Goal: Task Accomplishment & Management: Manage account settings

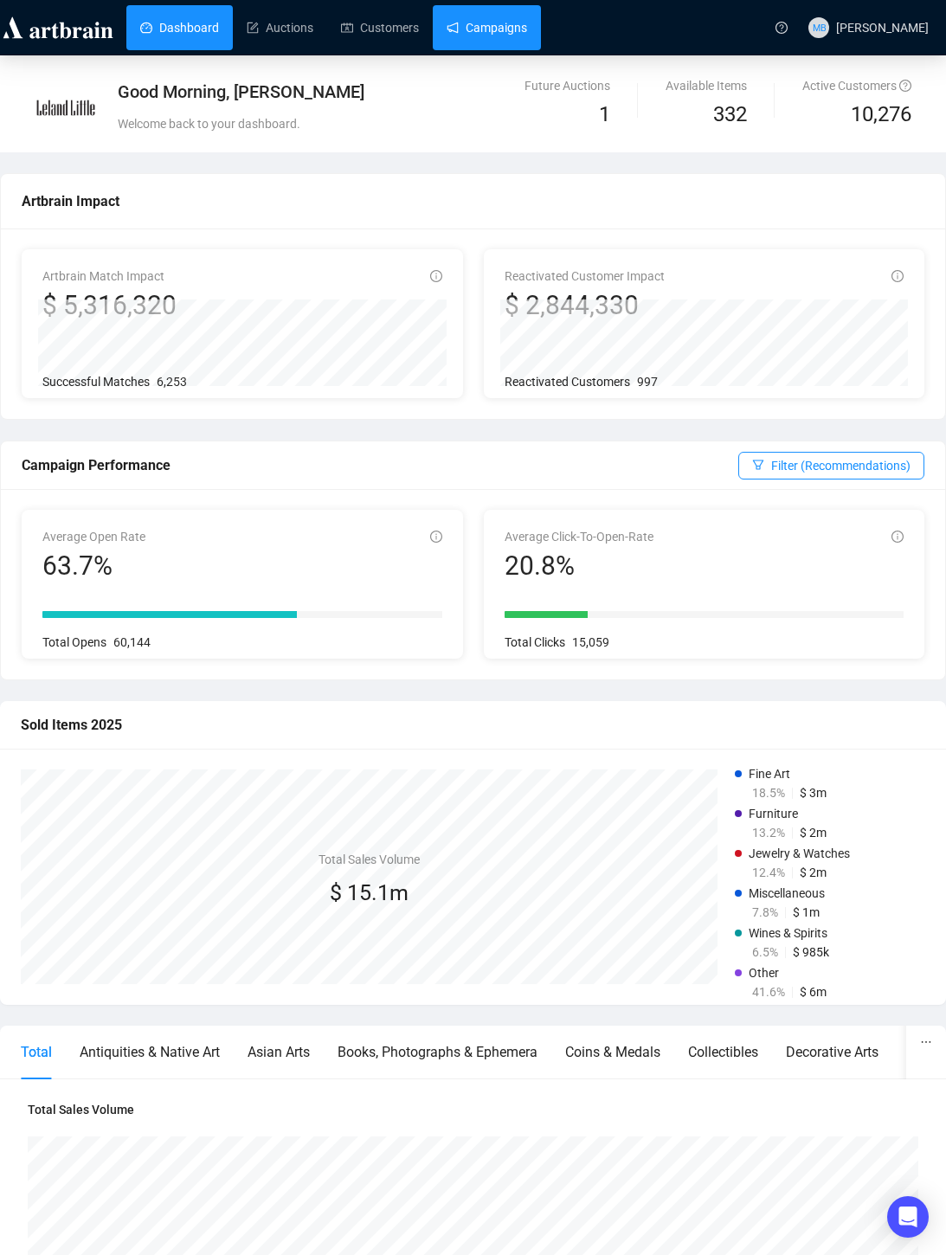
click at [485, 38] on link "Campaigns" at bounding box center [487, 27] width 80 height 45
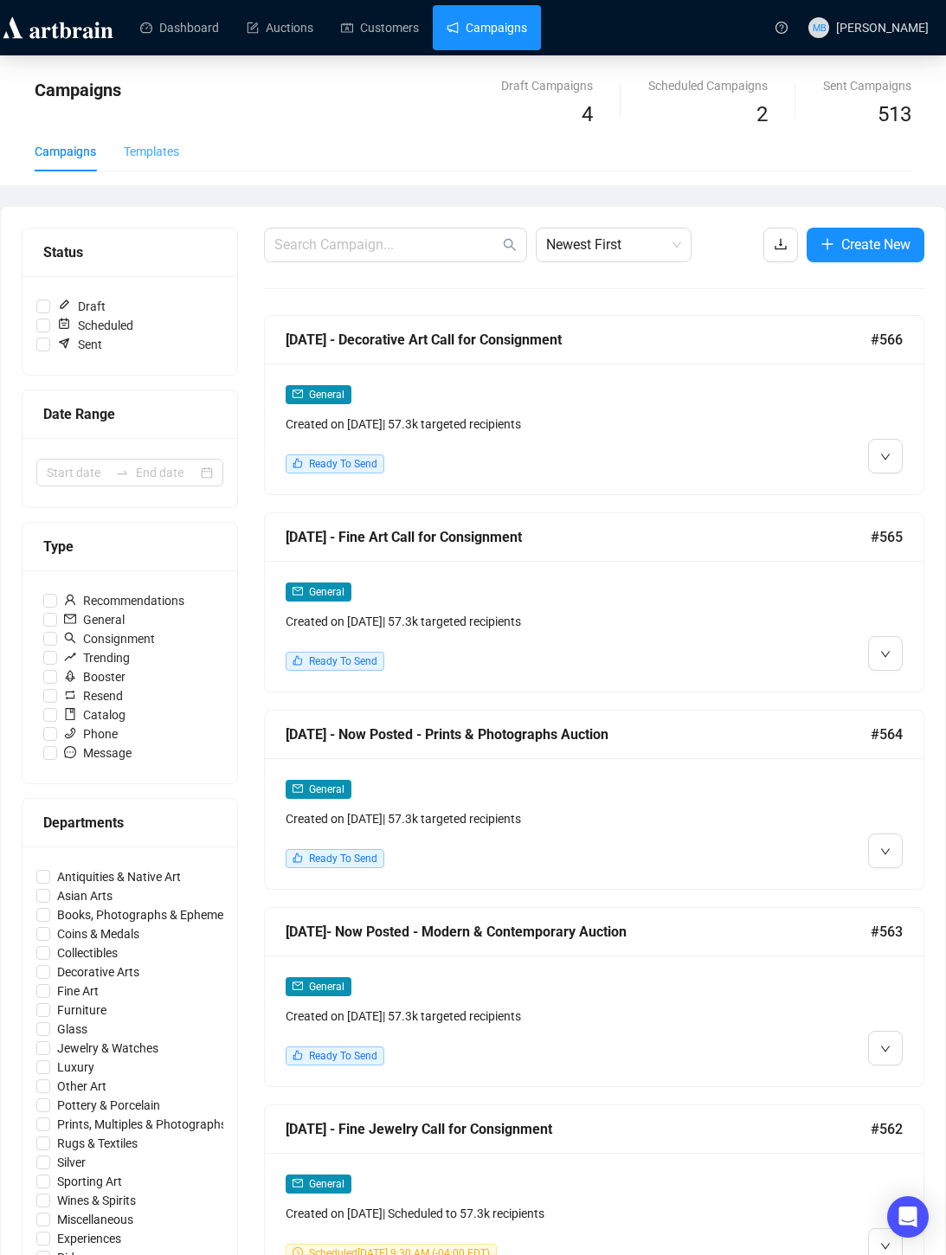
scroll to position [5, 0]
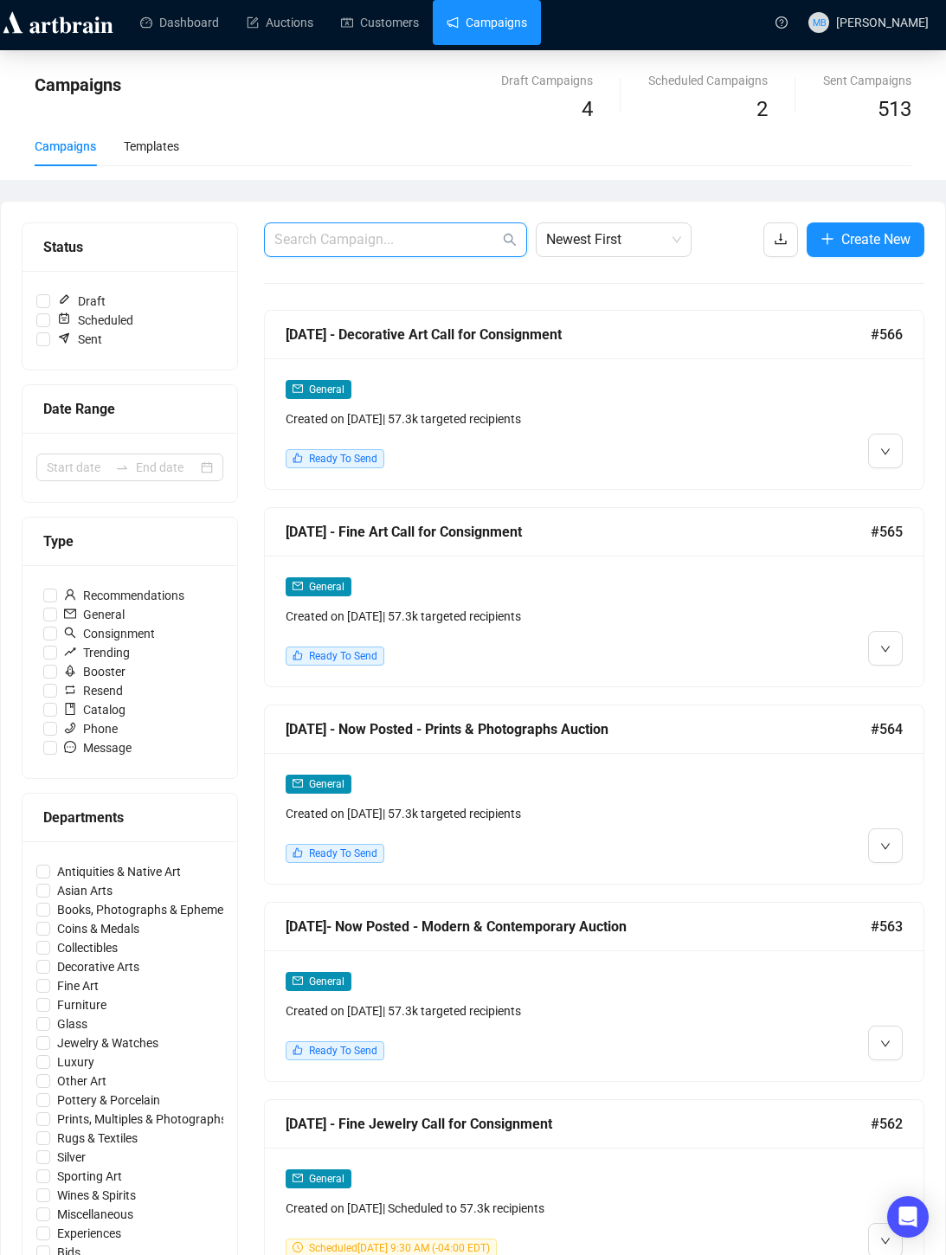
click at [408, 241] on input "text" at bounding box center [386, 239] width 225 height 21
type input "join us"
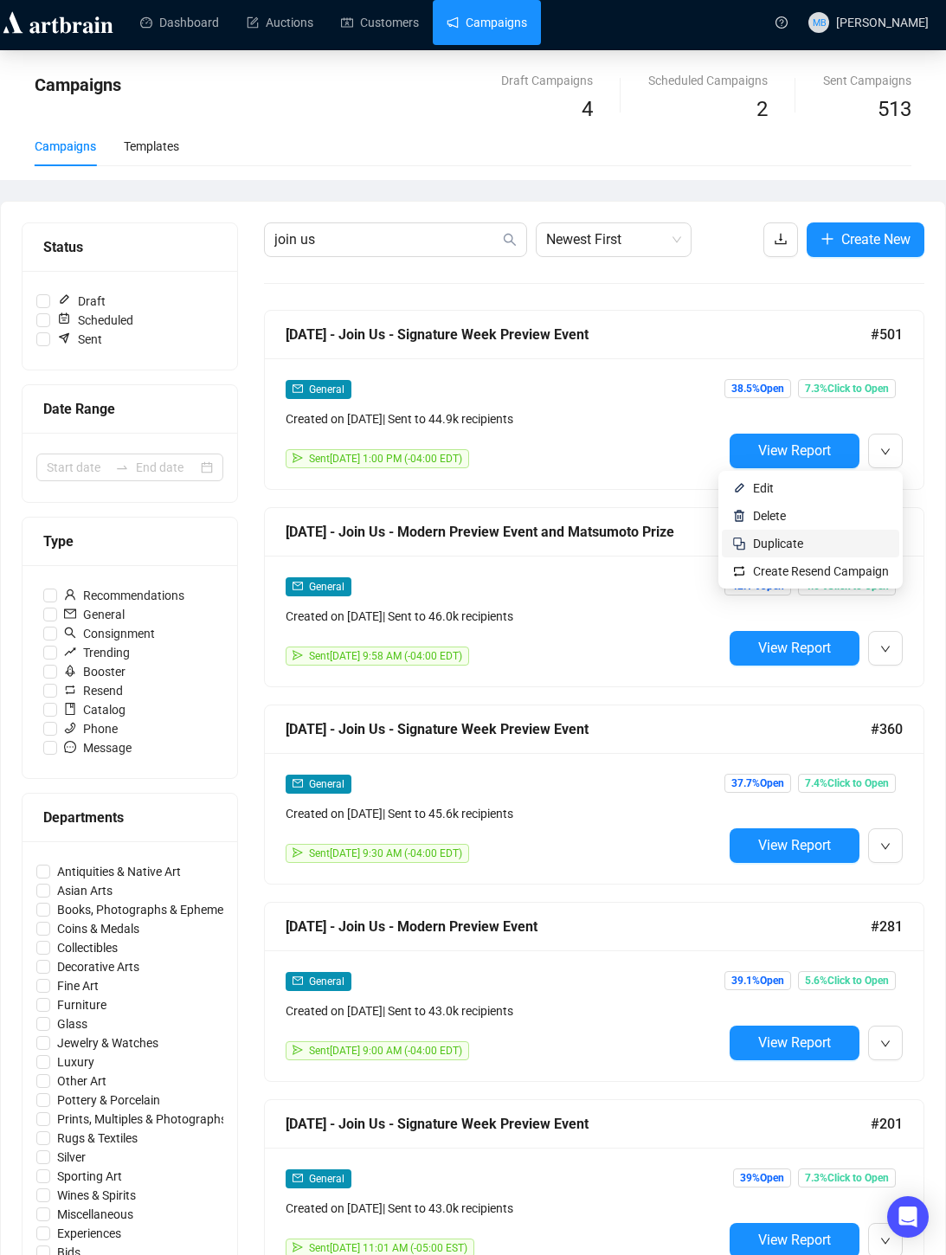
click at [783, 537] on span "Duplicate" at bounding box center [778, 544] width 50 height 14
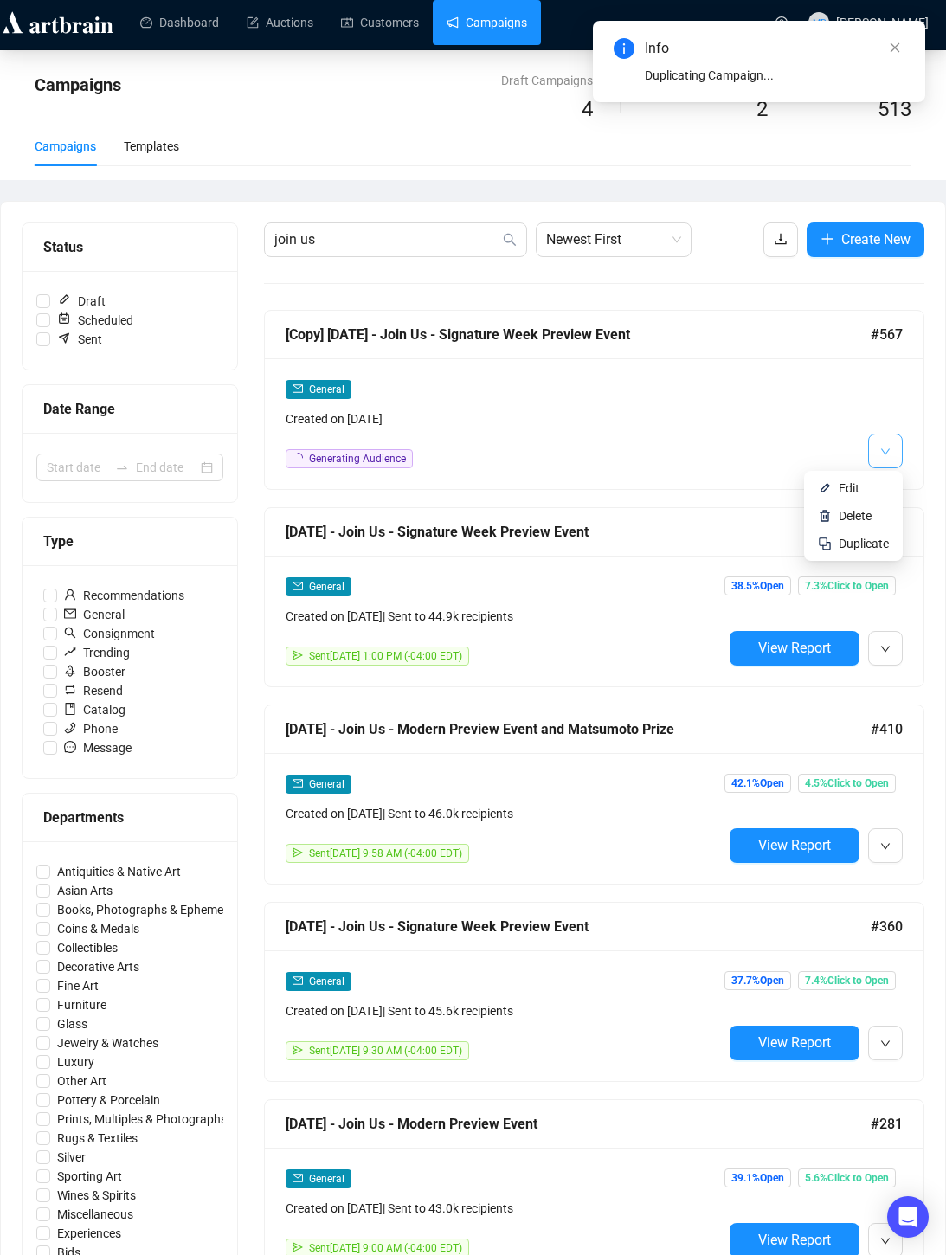
click at [877, 454] on button "button" at bounding box center [885, 451] width 35 height 35
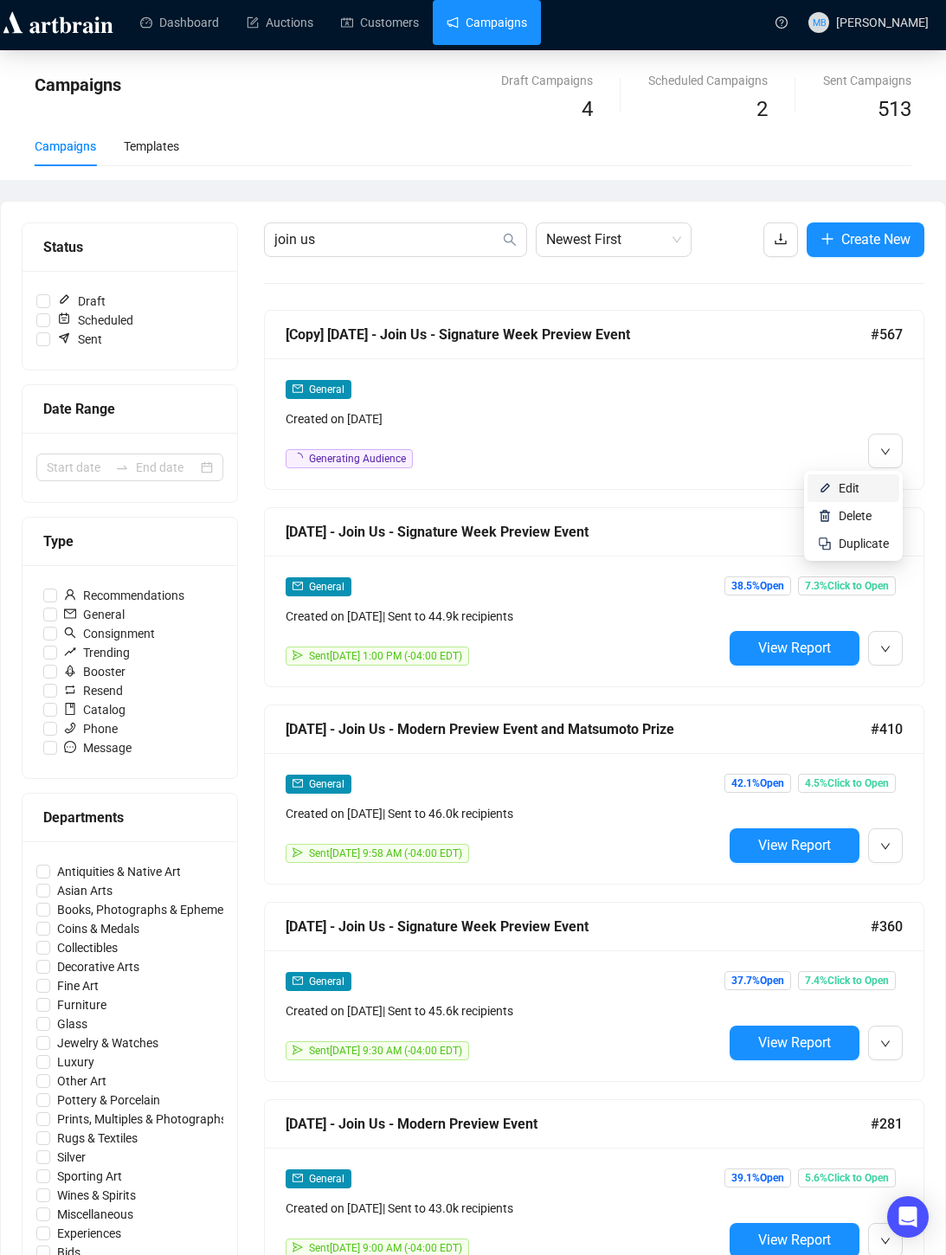
click at [834, 490] on li "Edit" at bounding box center [853, 488] width 92 height 28
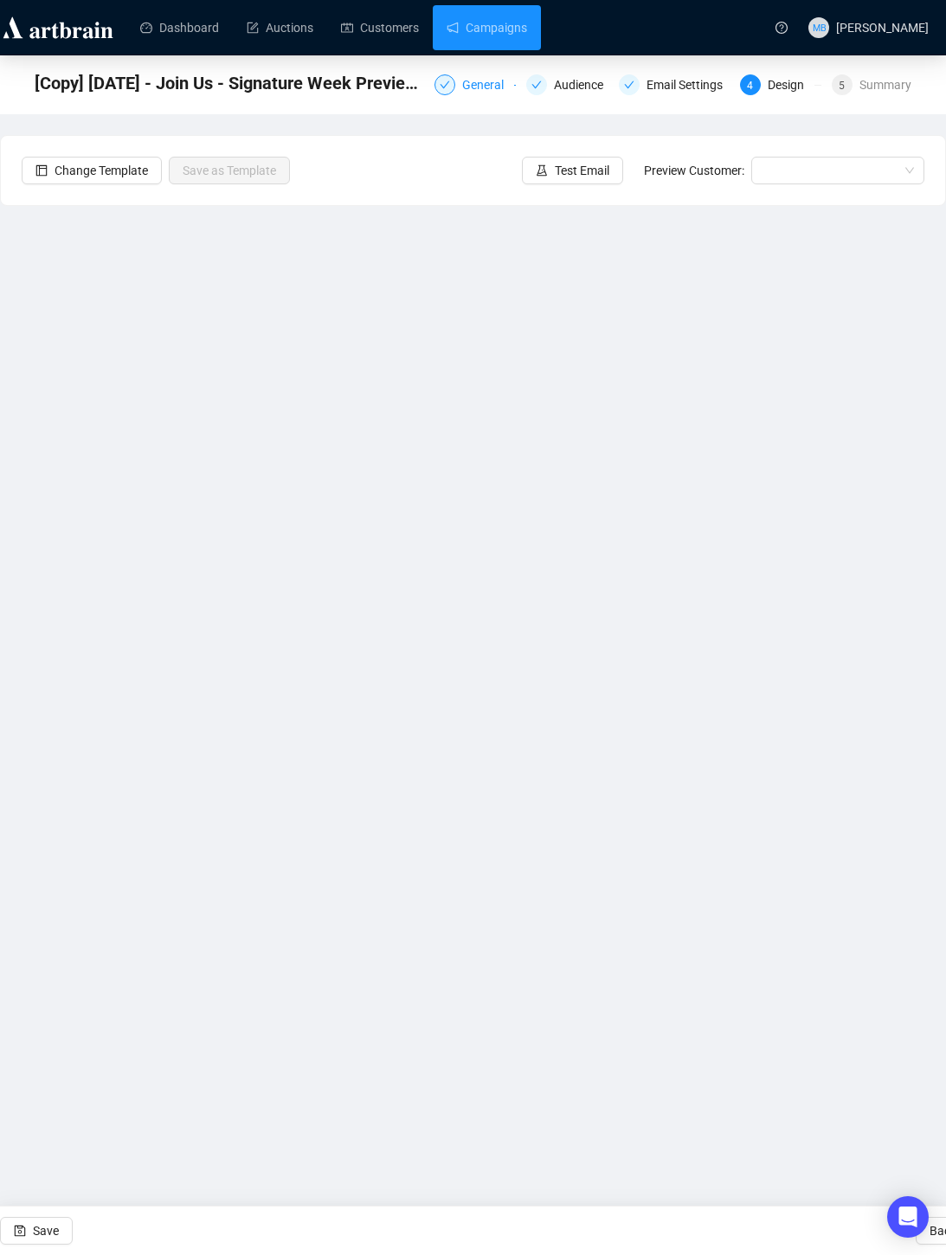
click at [440, 90] on icon "check" at bounding box center [445, 85] width 10 height 10
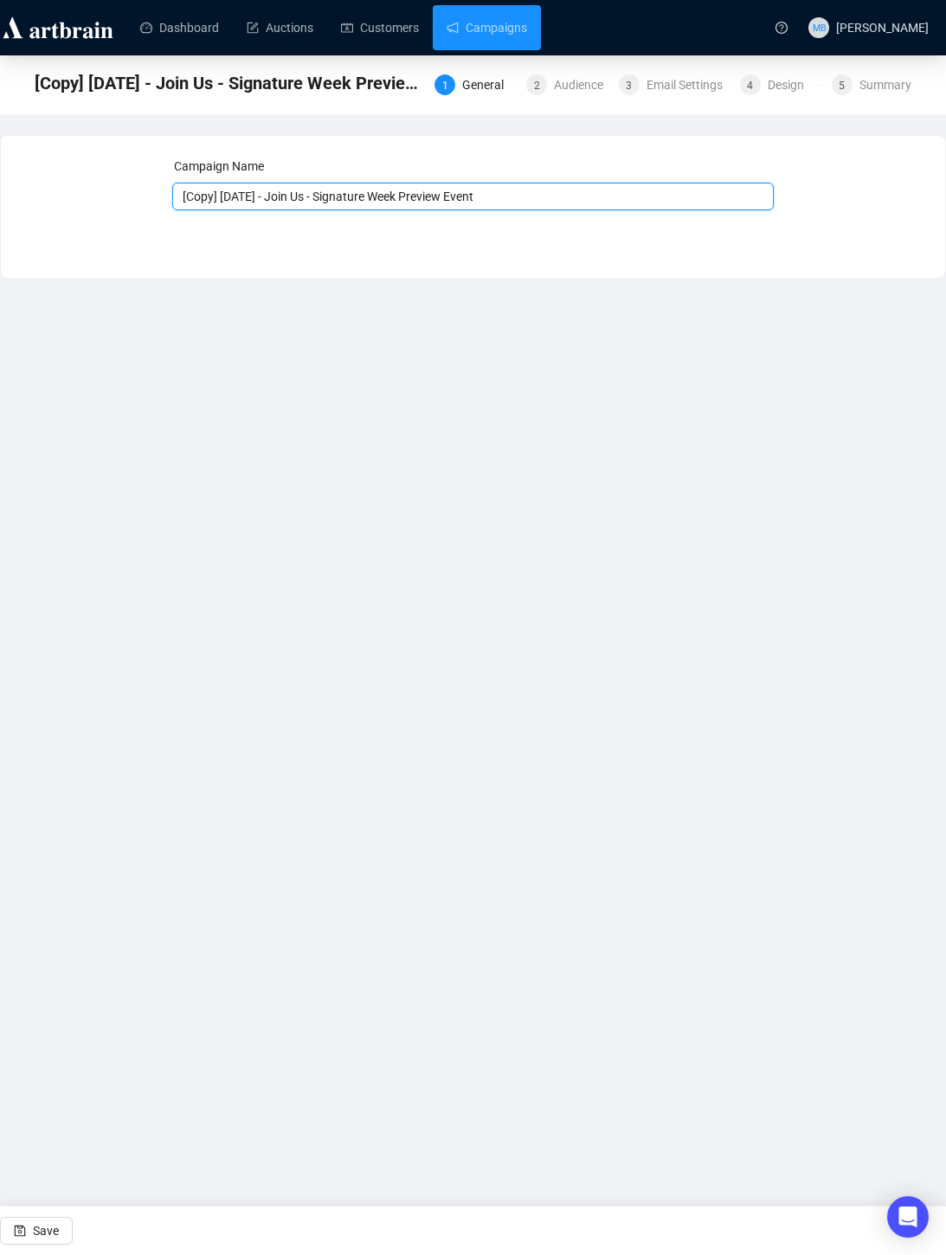
click at [285, 195] on input "[Copy] [DATE] - Join Us - Signature Week Preview Event" at bounding box center [472, 197] width 601 height 28
drag, startPoint x: 280, startPoint y: 197, endPoint x: 154, endPoint y: 197, distance: 125.5
click at [154, 197] on div "Campaign Name [Copy] [DATE] - Join Us - Signature Week Preview Event Save Next" at bounding box center [473, 194] width 903 height 74
drag, startPoint x: 506, startPoint y: 197, endPoint x: 292, endPoint y: 199, distance: 214.6
click at [292, 199] on input "[DATE] - Join Us - Signature Week Preview Event" at bounding box center [472, 197] width 601 height 28
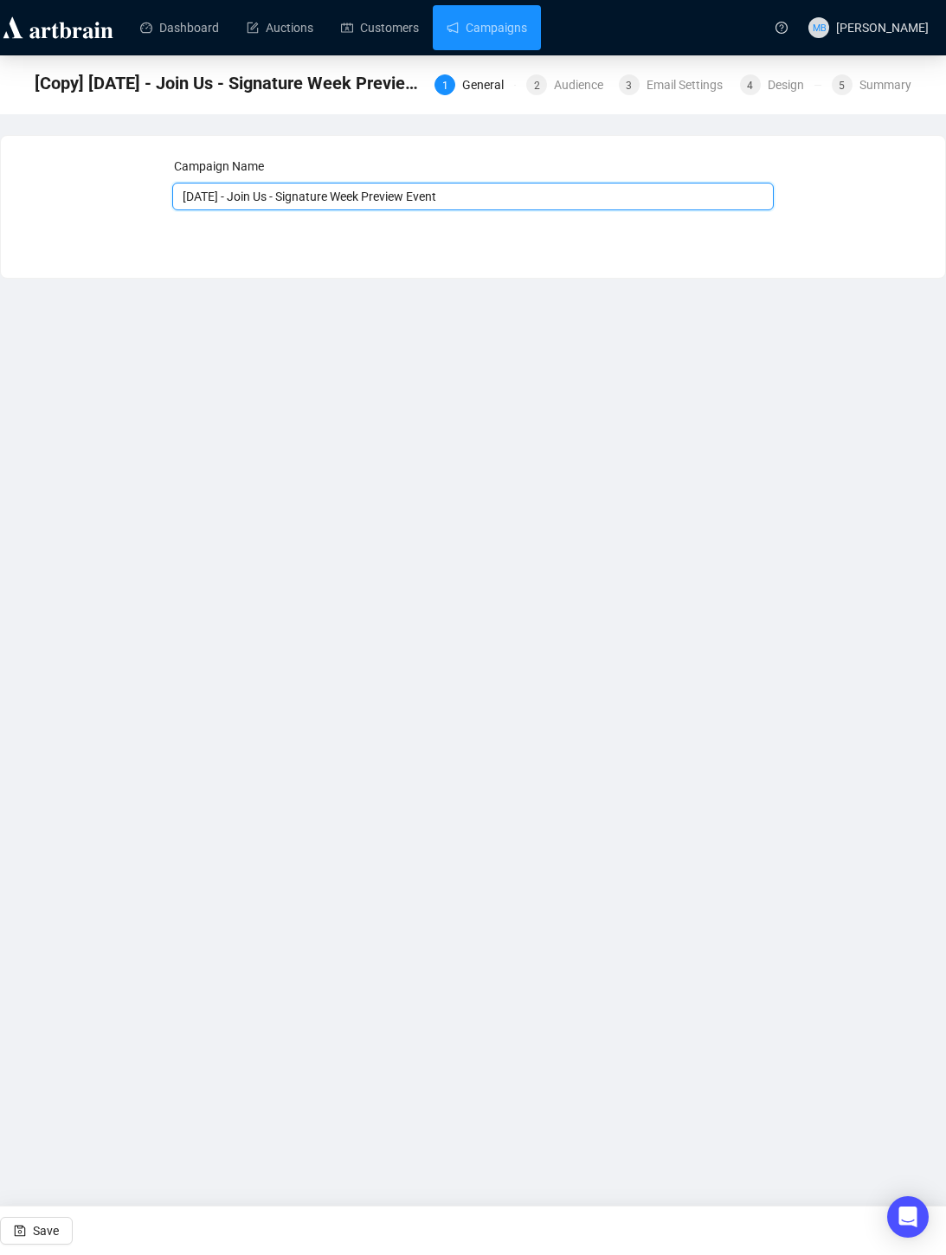
paste input "Fine Watches, Whiskey, & Wheels Preview Nigh"
type input "[DATE] - Join Us - Fine Watches, Whiskey, & Wheels Preview Night"
click at [438, 386] on div "Dashboard Auctions Customers Campaigns MB [PERSON_NAME] [Copy] [DATE] - Join Us…" at bounding box center [473, 627] width 946 height 1255
click at [61, 1237] on button "Save" at bounding box center [36, 1231] width 73 height 28
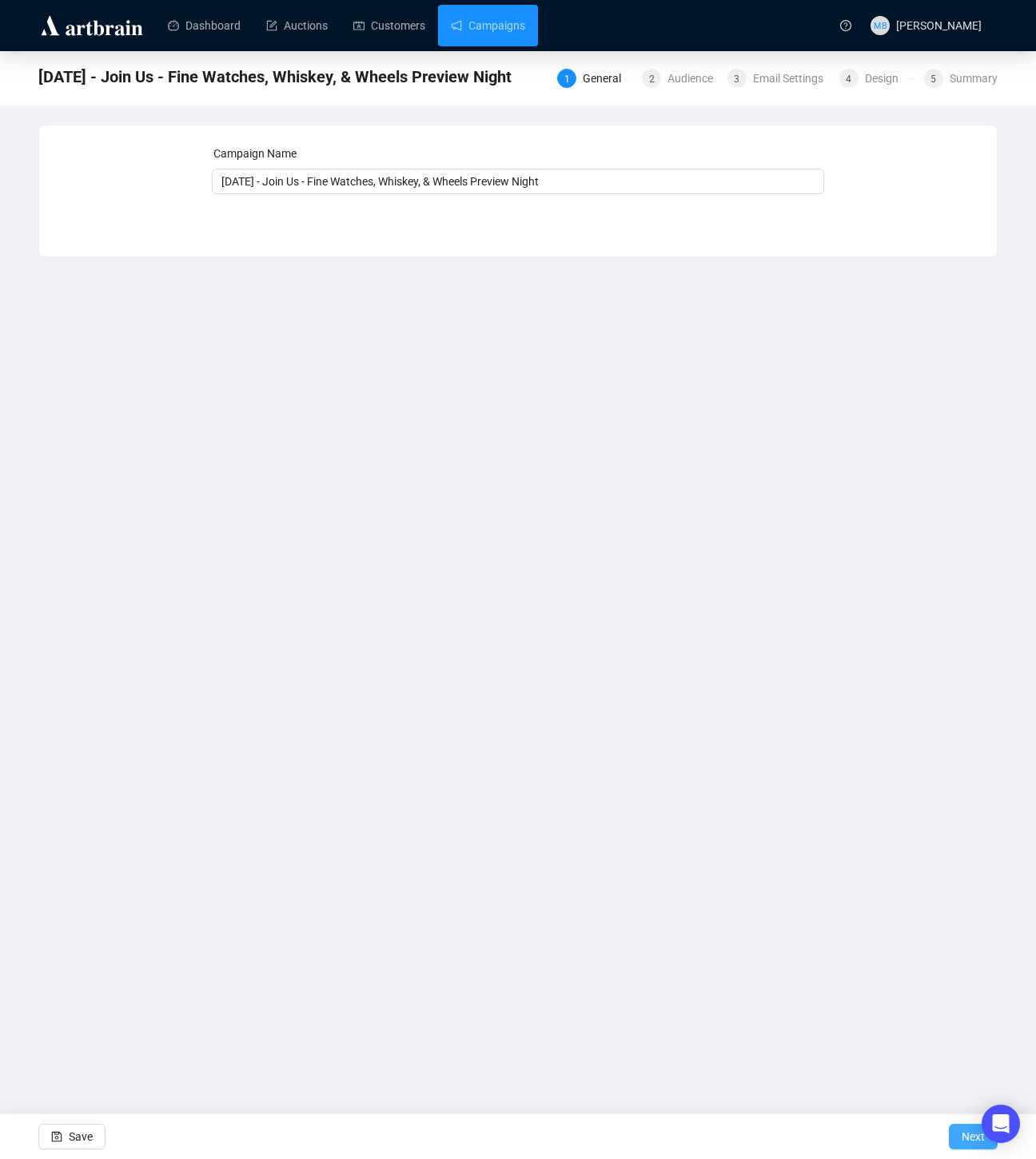
click at [970, 1138] on span "Next" at bounding box center [972, 1136] width 23 height 44
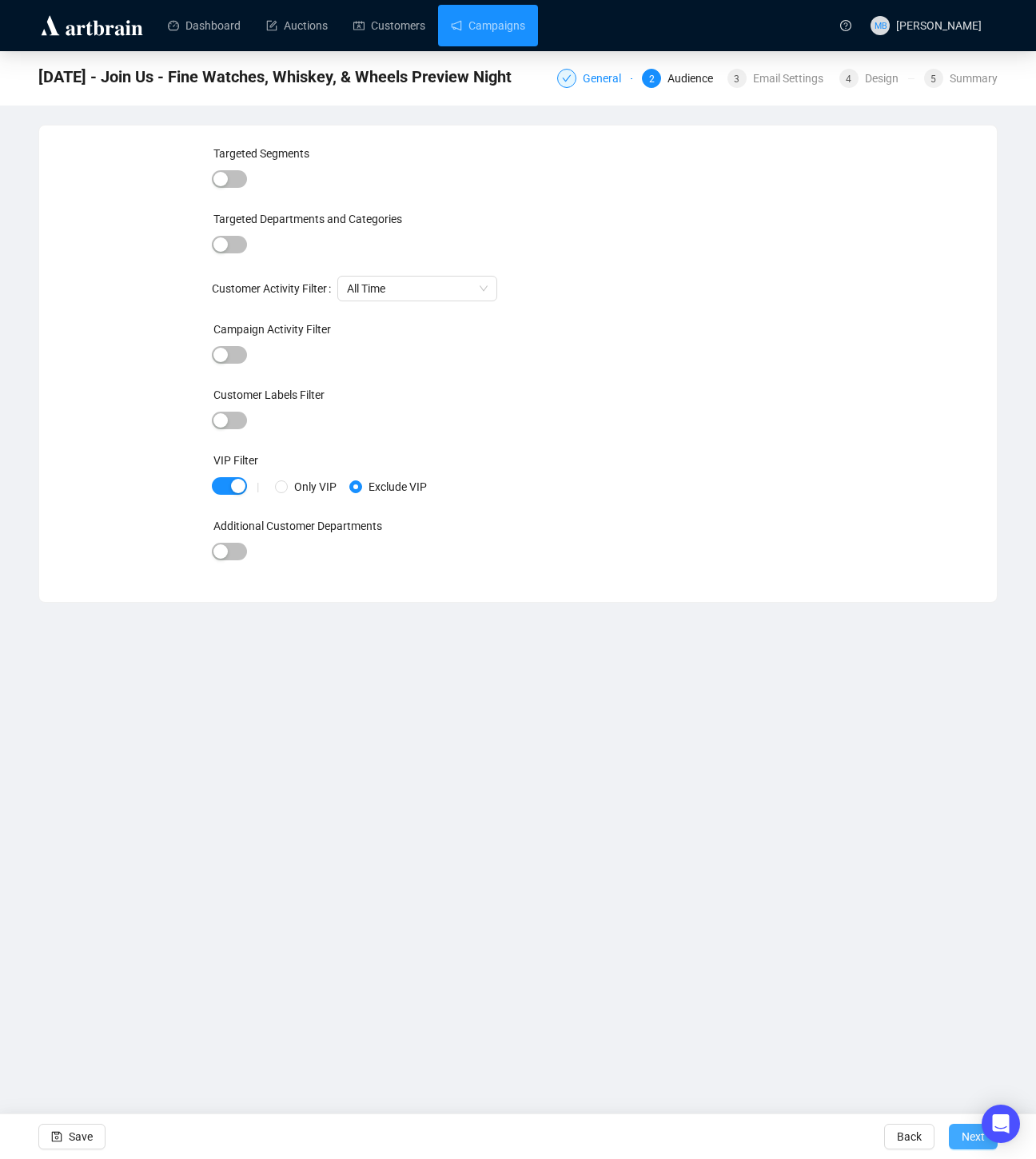
click at [978, 1139] on span "Next" at bounding box center [972, 1136] width 23 height 44
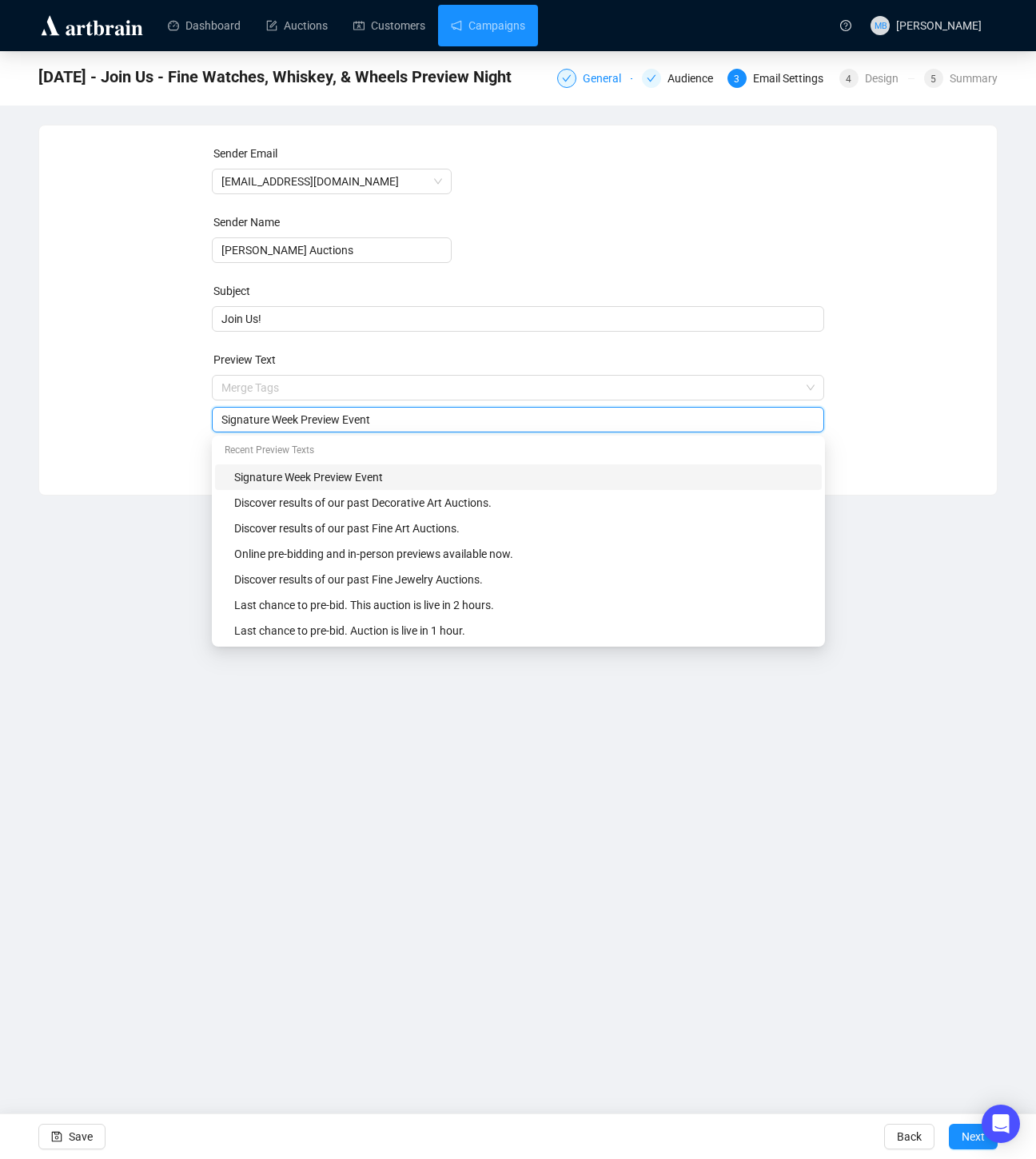
drag, startPoint x: 392, startPoint y: 388, endPoint x: 205, endPoint y: 387, distance: 187.0
click at [205, 386] on div "Sender Email [EMAIL_ADDRESS][DOMAIN_NAME] Sender Name [PERSON_NAME] Auctions Su…" at bounding box center [517, 298] width 919 height 307
click at [163, 406] on div "Sender Email [EMAIL_ADDRESS][DOMAIN_NAME] Sender Name [PERSON_NAME] Auctions Su…" at bounding box center [517, 298] width 919 height 307
drag, startPoint x: 345, startPoint y: 425, endPoint x: 233, endPoint y: 424, distance: 112.0
click at [233, 424] on input "Signature Week Preview Event" at bounding box center [518, 419] width 594 height 18
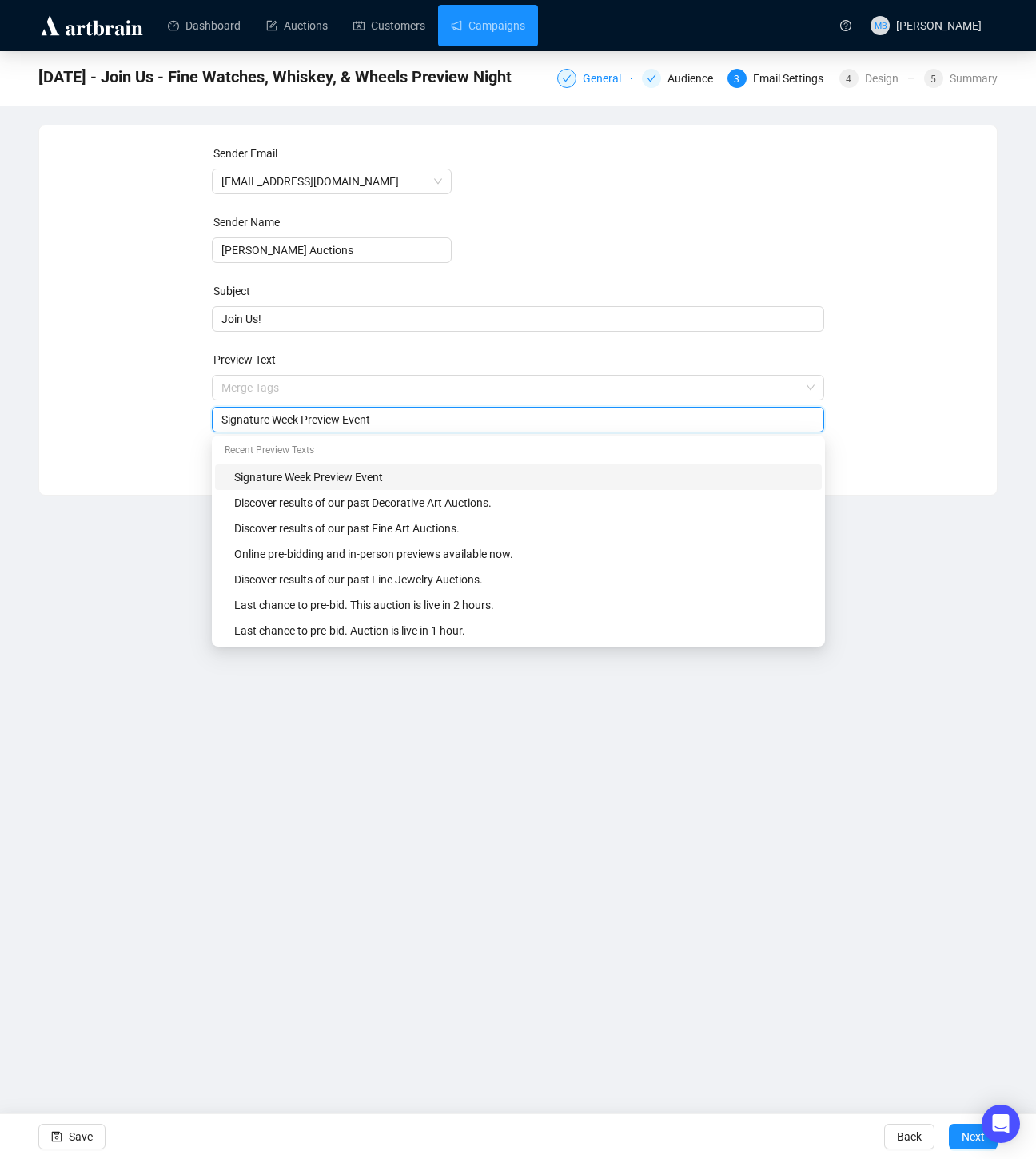
click at [324, 424] on input "Signature Week Preview Event" at bounding box center [518, 419] width 594 height 18
drag, startPoint x: 345, startPoint y: 418, endPoint x: 210, endPoint y: 417, distance: 135.0
click at [210, 417] on div "Sender Email [EMAIL_ADDRESS][DOMAIN_NAME] Sender Name [PERSON_NAME] Auctions Su…" at bounding box center [517, 298] width 919 height 307
paste input "Fine Watches, Whiskey, & Wheels Preview Night"
click at [454, 421] on input "Fine Watches, Whiskey, & Wheels Preview Night Event" at bounding box center [518, 419] width 594 height 18
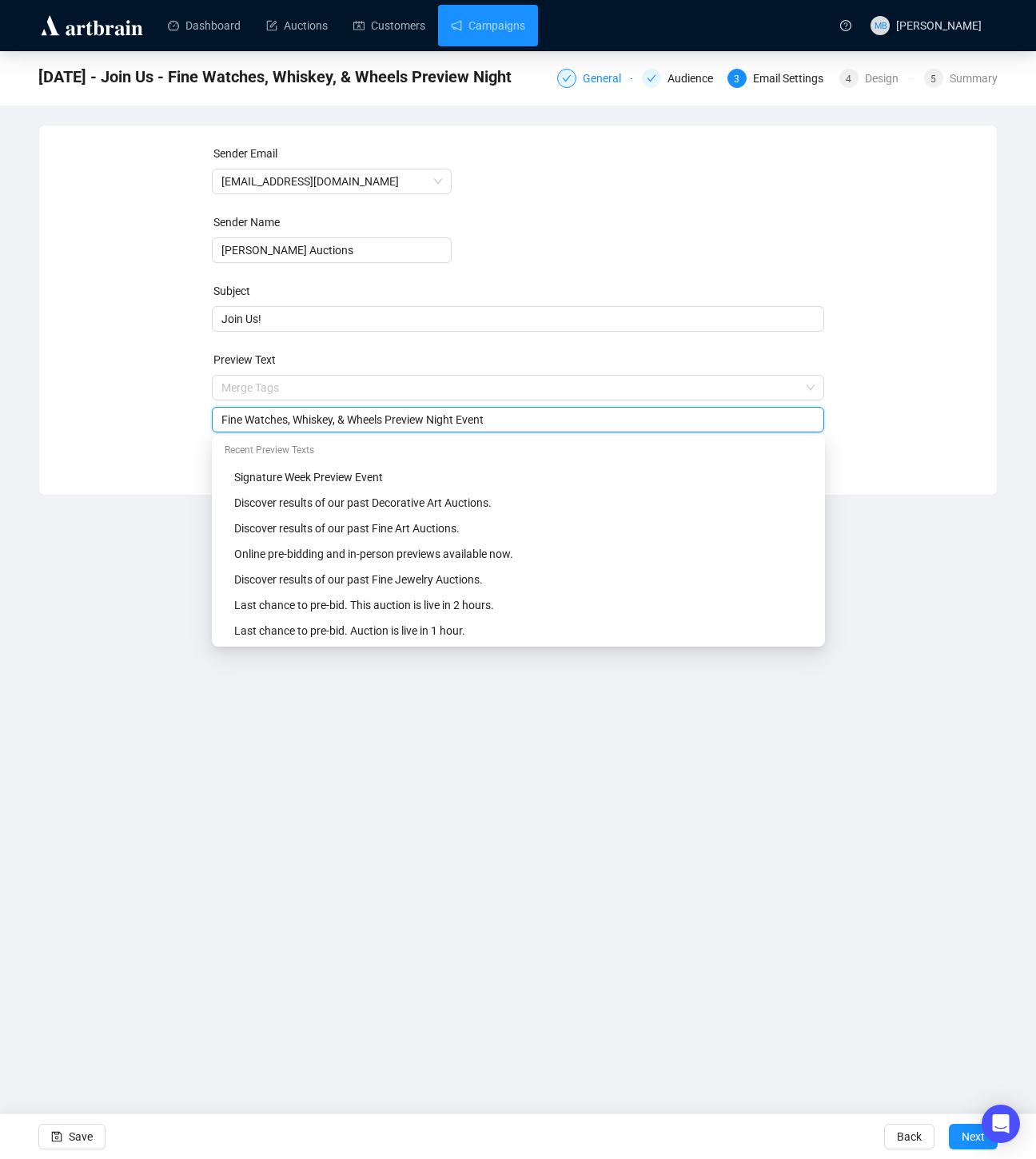
click at [454, 421] on input "Fine Watches, Whiskey, & Wheels Preview Night Event" at bounding box center [518, 419] width 594 height 18
type input "Fine Watches, Whiskey, & Wheels Preview Event"
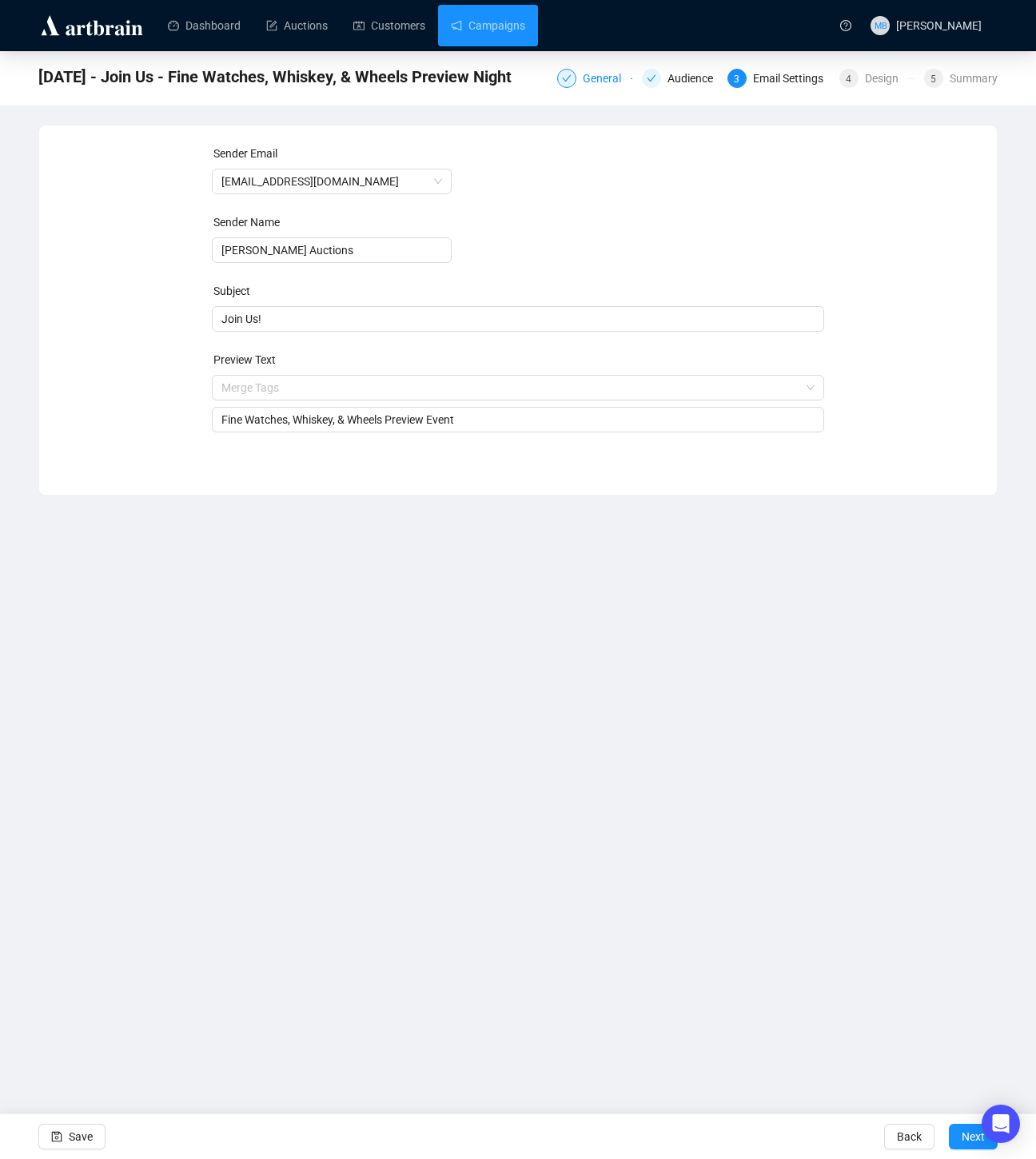
click at [978, 440] on div "Sender Email [EMAIL_ADDRESS][DOMAIN_NAME] Sender Name [PERSON_NAME] Auctions Su…" at bounding box center [517, 298] width 958 height 345
click at [75, 1143] on span "Save" at bounding box center [80, 1136] width 24 height 44
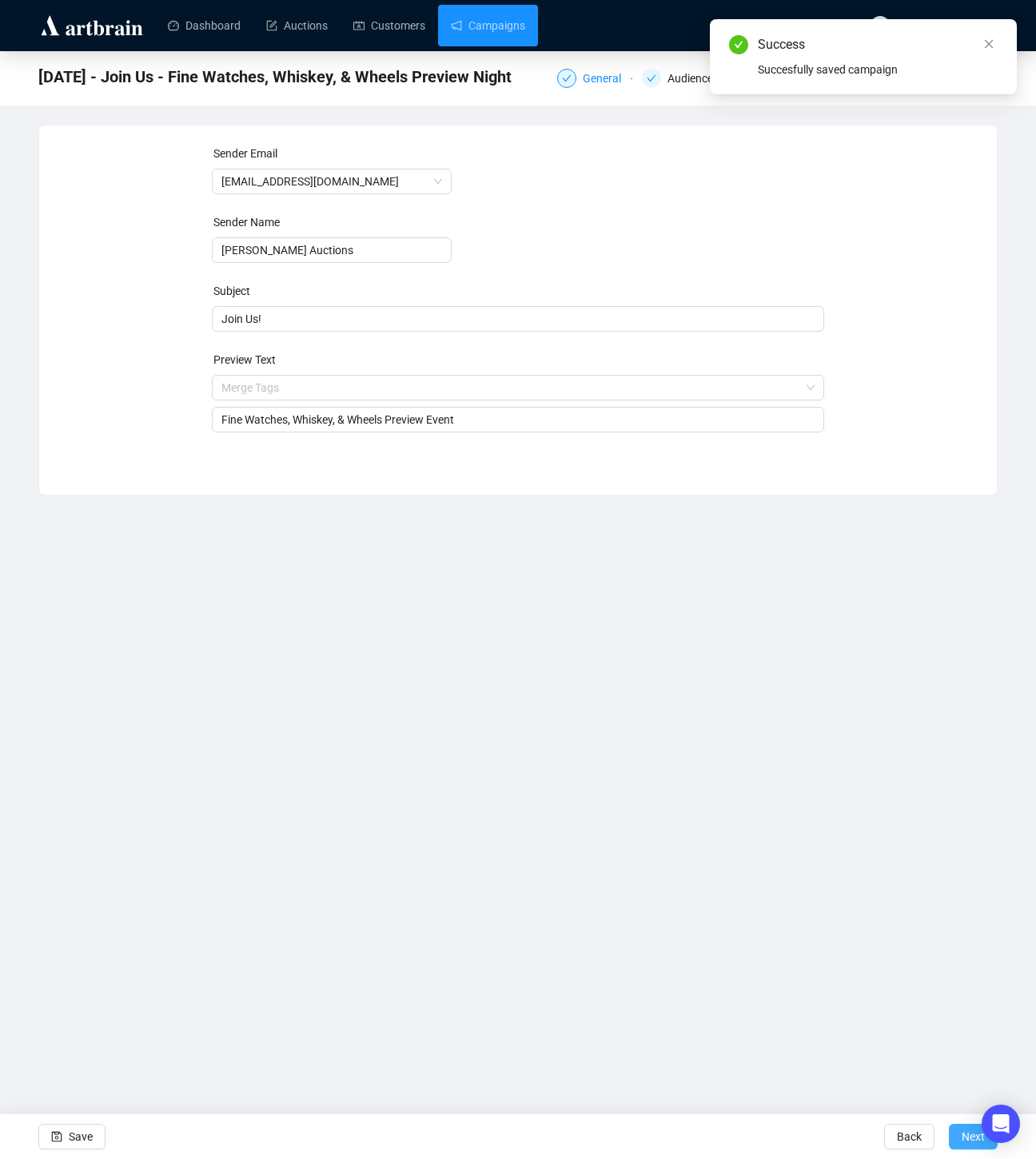
click at [963, 1142] on span "Next" at bounding box center [972, 1136] width 23 height 44
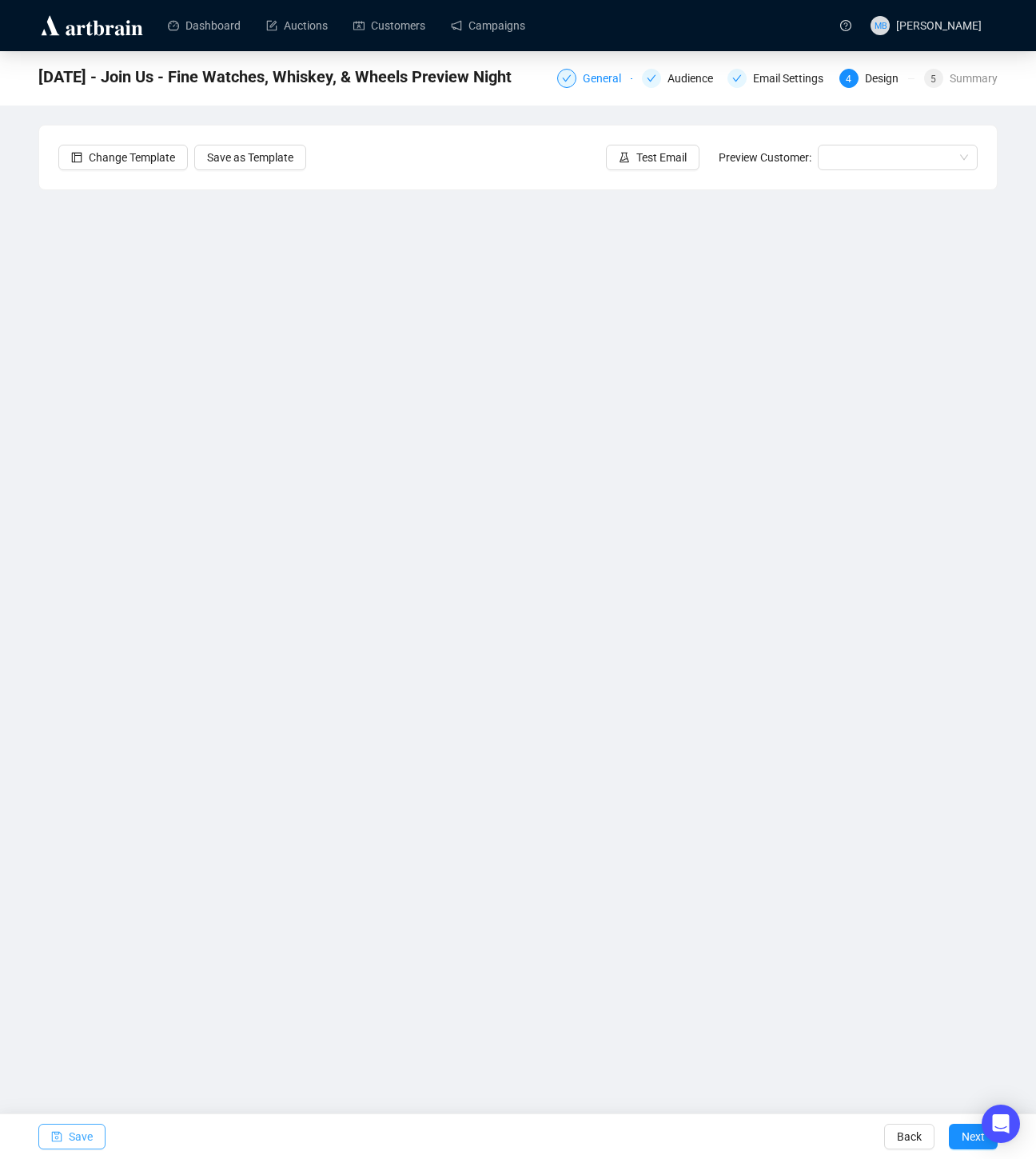
click at [71, 1141] on span "Save" at bounding box center [80, 1136] width 24 height 44
click at [68, 1139] on button "Save" at bounding box center [72, 1137] width 67 height 26
click at [80, 1137] on span "Save" at bounding box center [80, 1136] width 24 height 44
click at [68, 1134] on span "Save" at bounding box center [80, 1136] width 24 height 44
click at [493, 26] on link "Campaigns" at bounding box center [488, 25] width 74 height 42
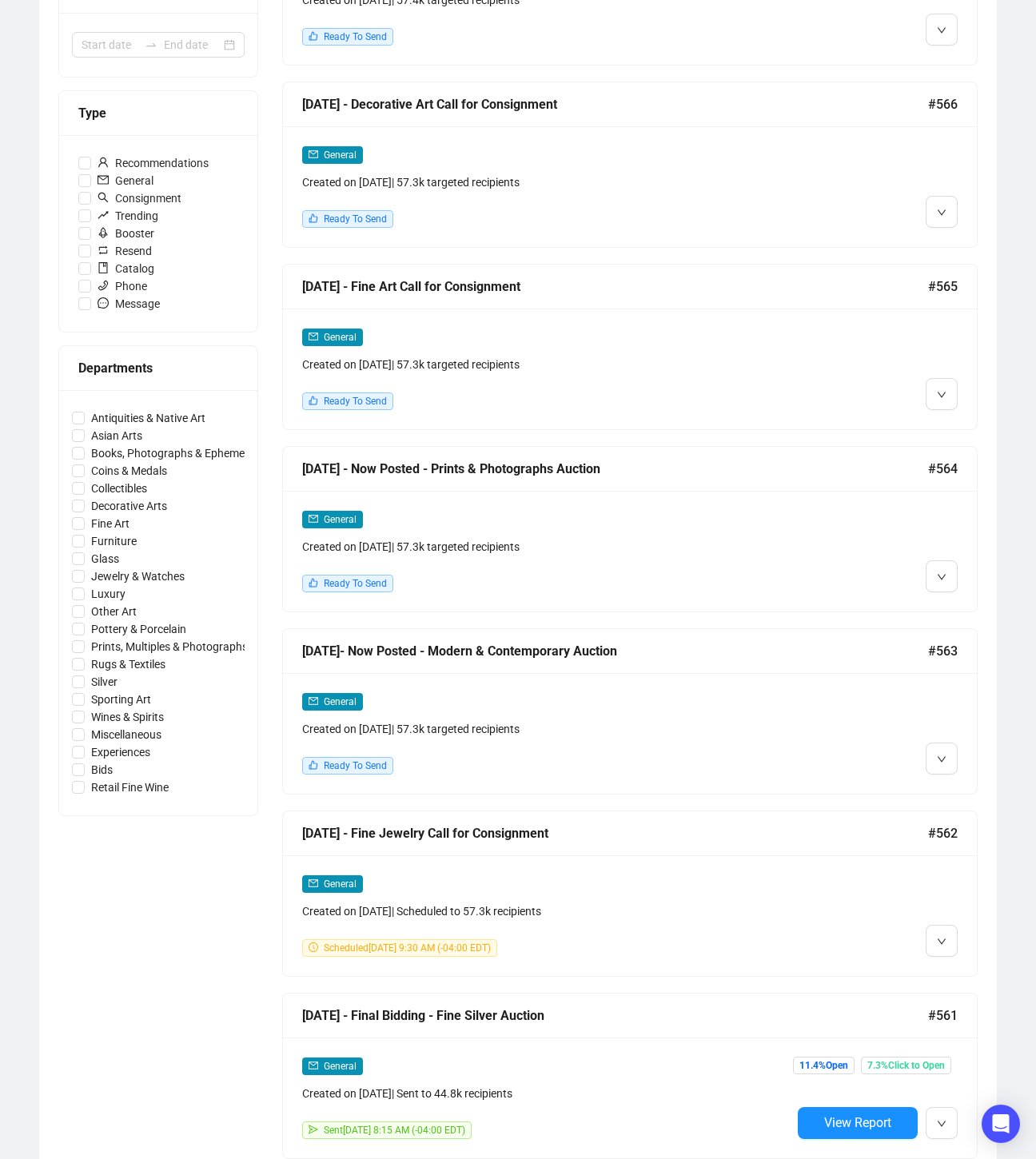
scroll to position [393, 0]
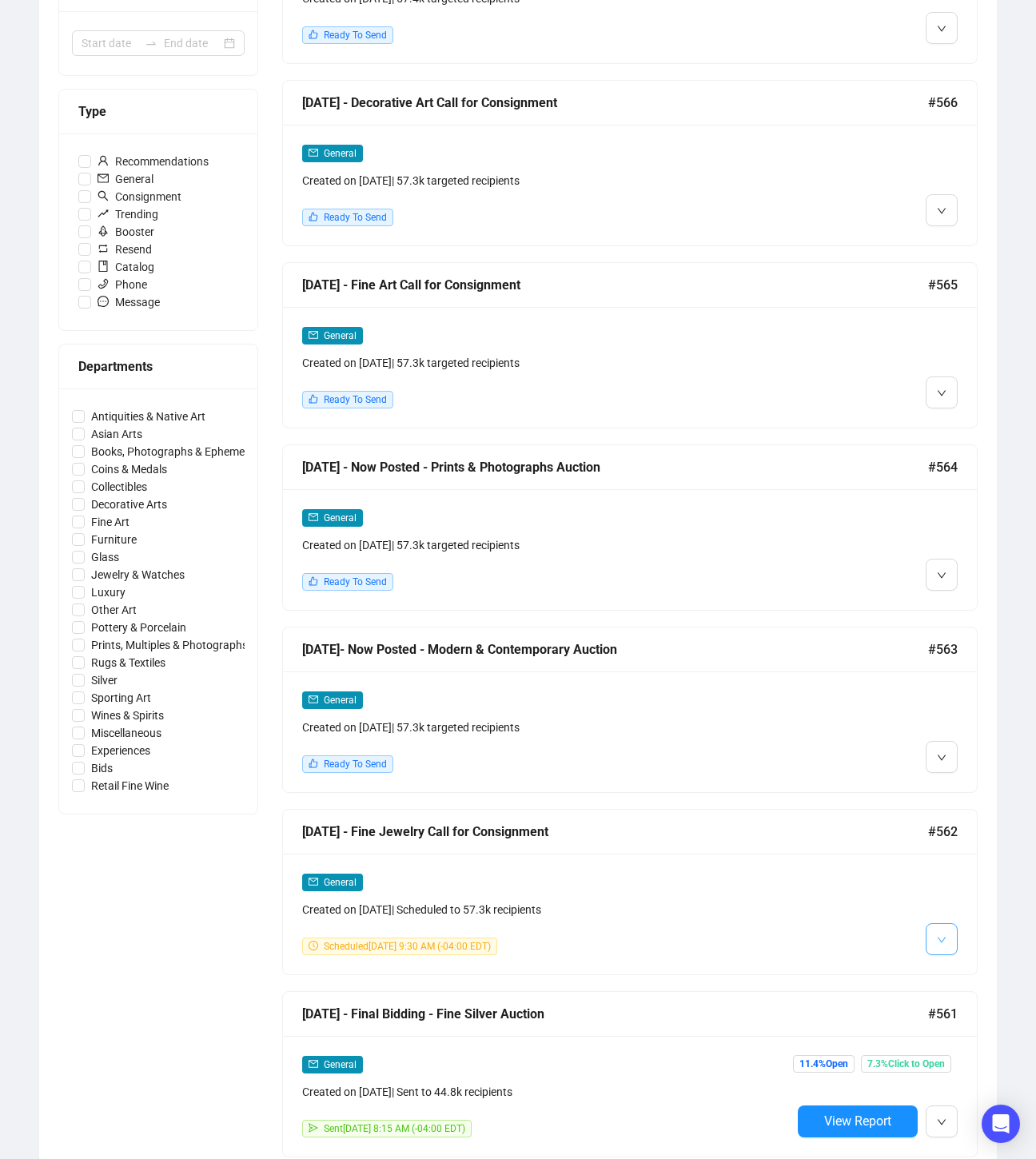
click at [948, 938] on button "button" at bounding box center [941, 939] width 32 height 32
click at [956, 983] on li "Edit" at bounding box center [971, 972] width 85 height 26
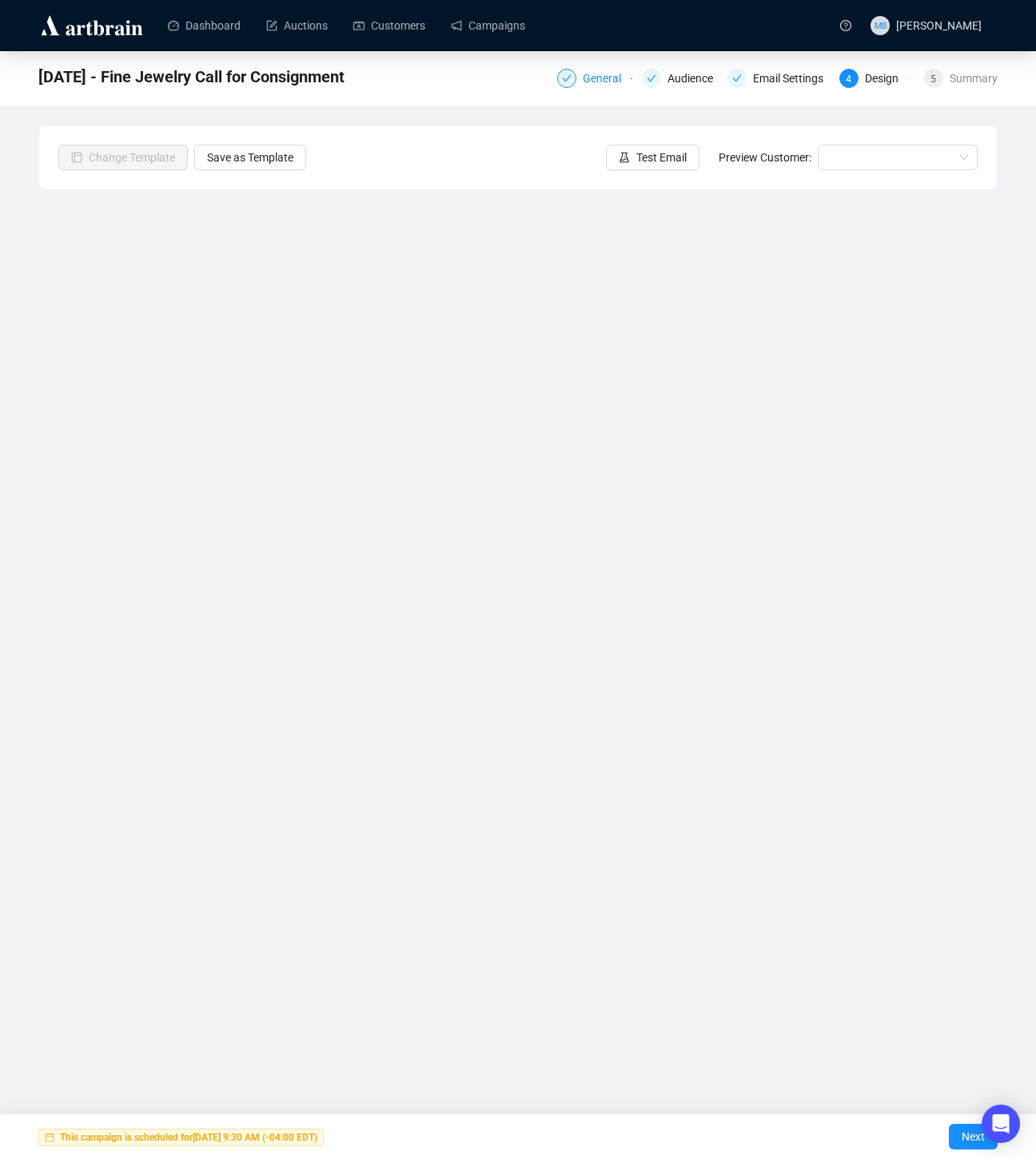
click at [593, 79] on div "General" at bounding box center [607, 78] width 48 height 19
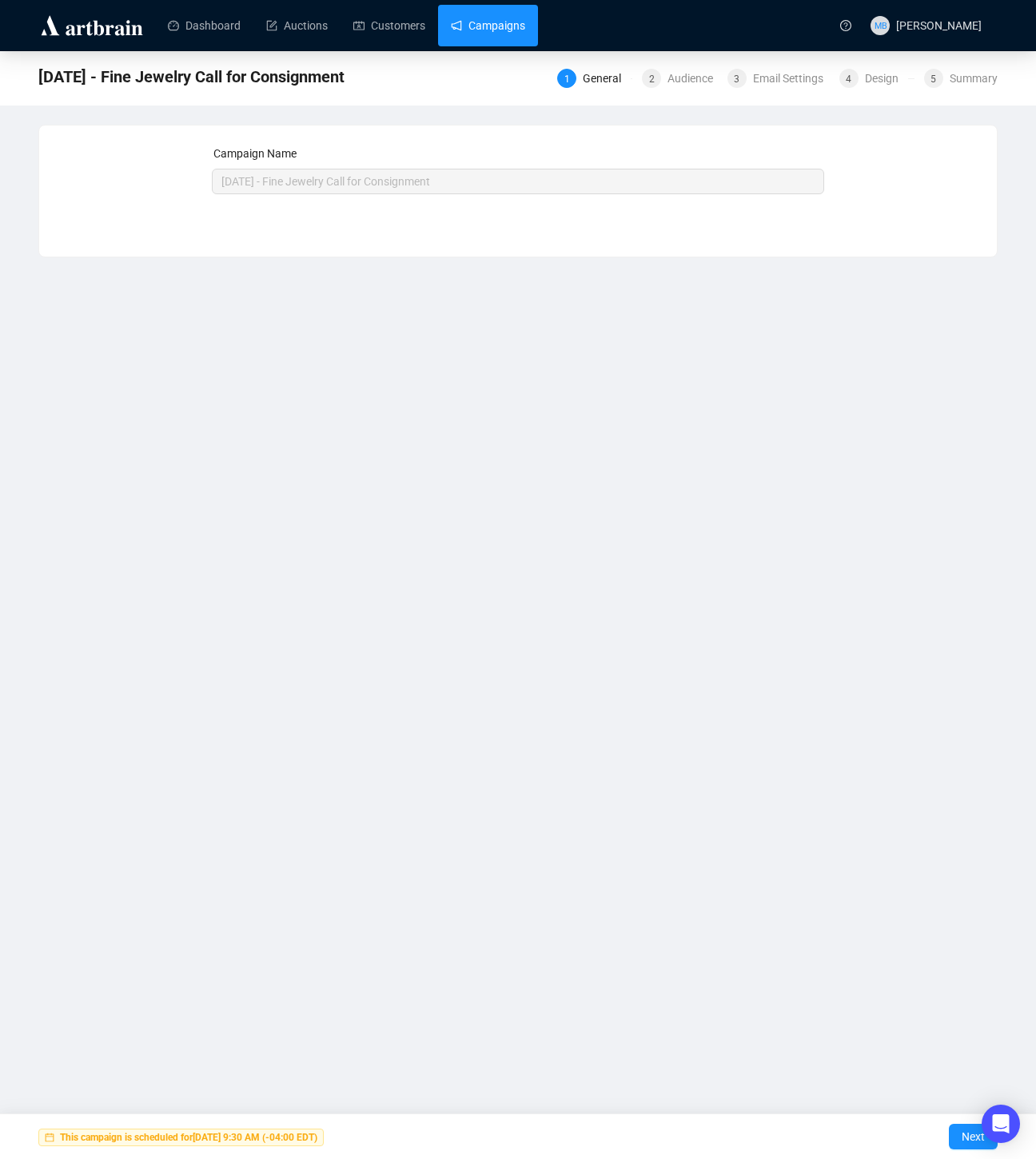
click at [487, 35] on link "Campaigns" at bounding box center [488, 25] width 74 height 42
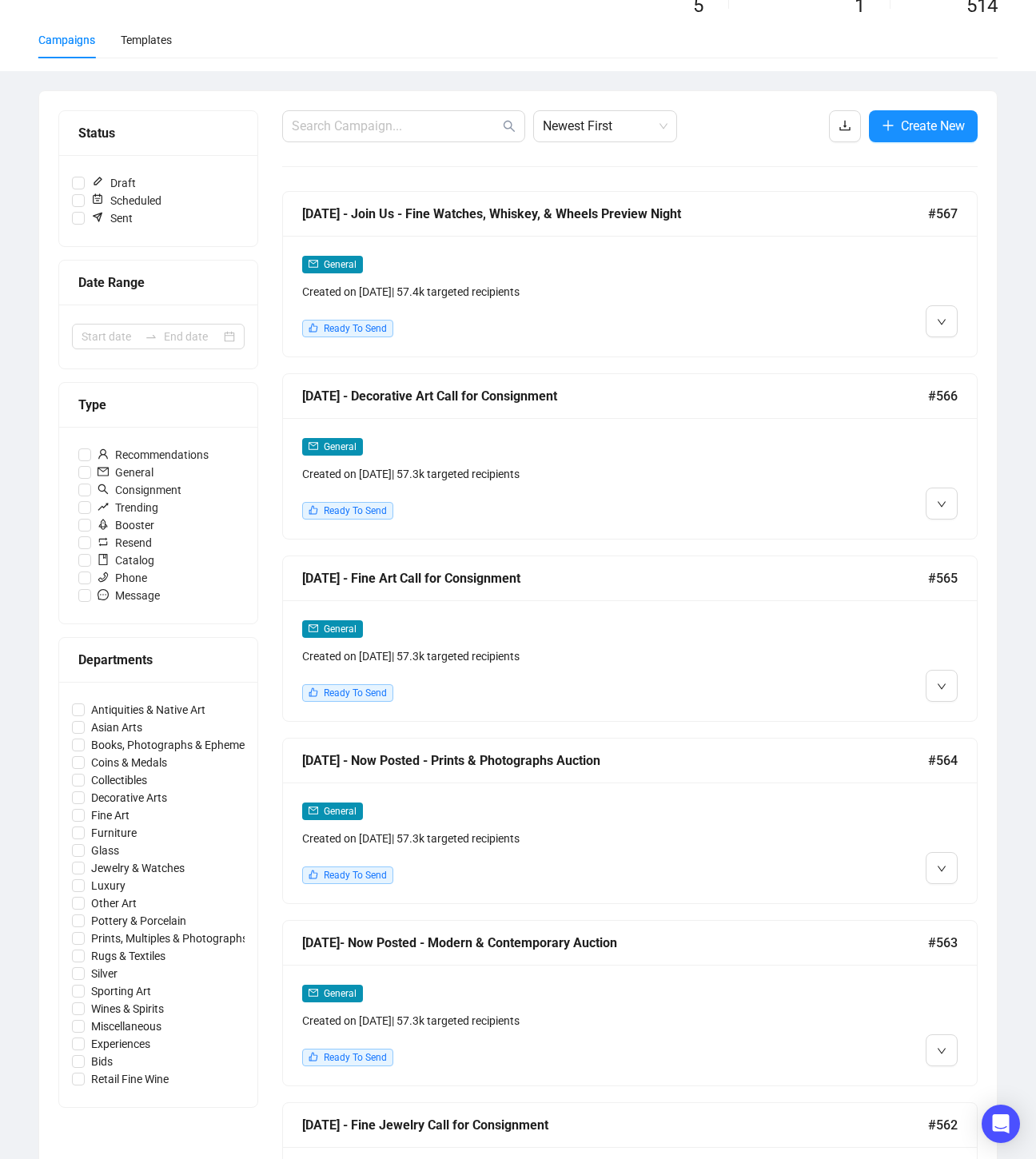
scroll to position [88, 0]
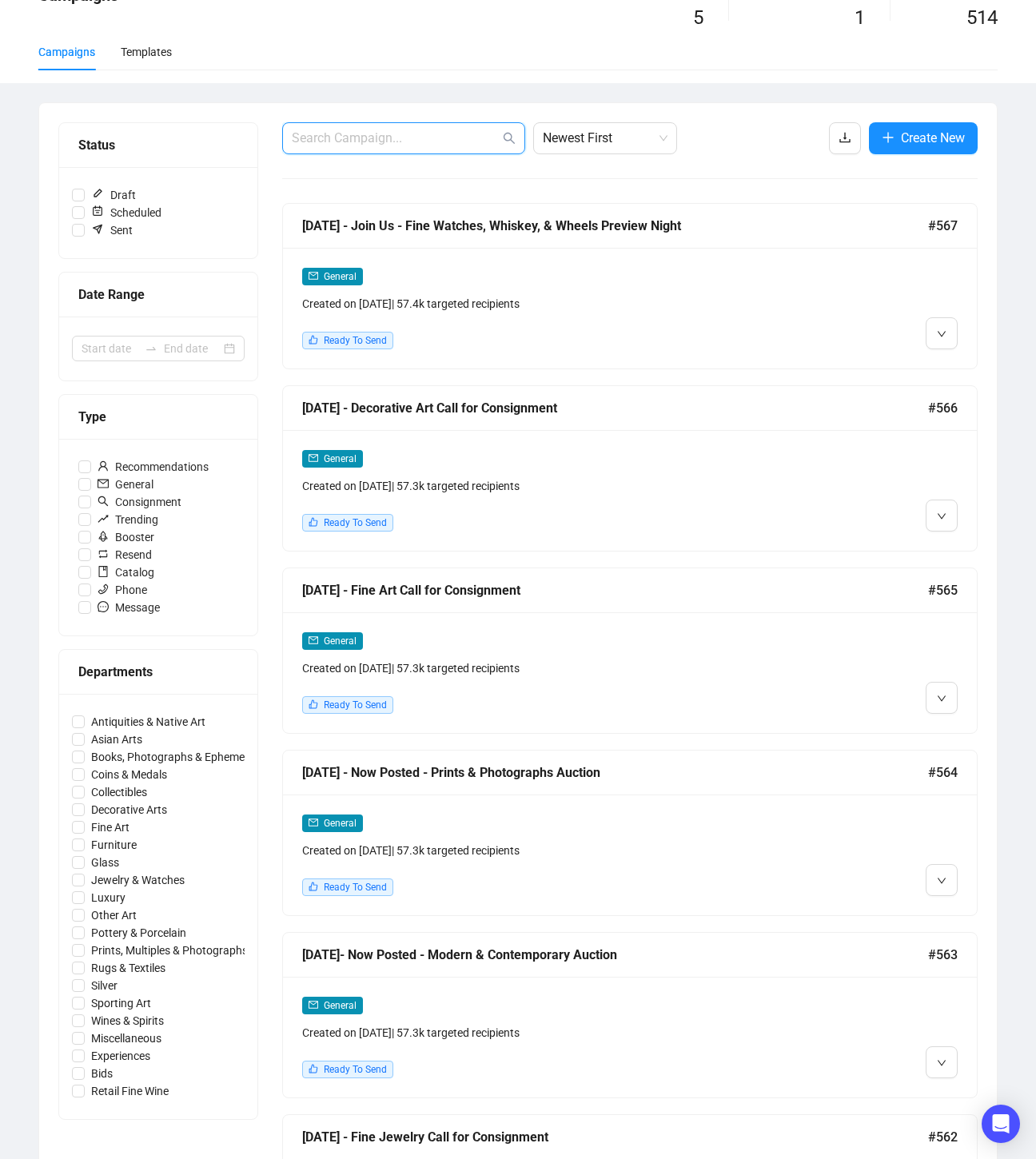
click at [373, 143] on input "text" at bounding box center [395, 138] width 208 height 19
type input "join us"
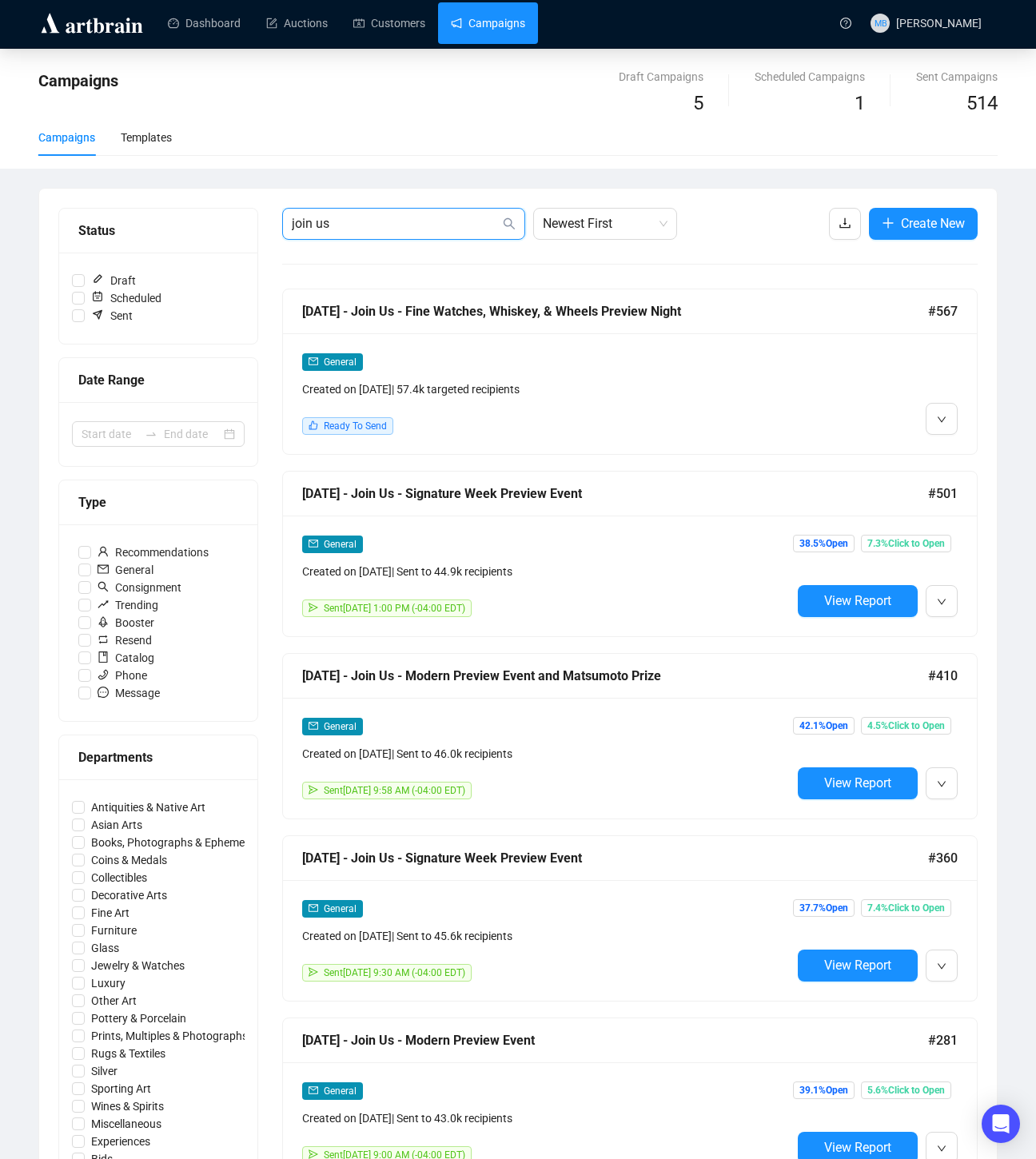
scroll to position [0, 0]
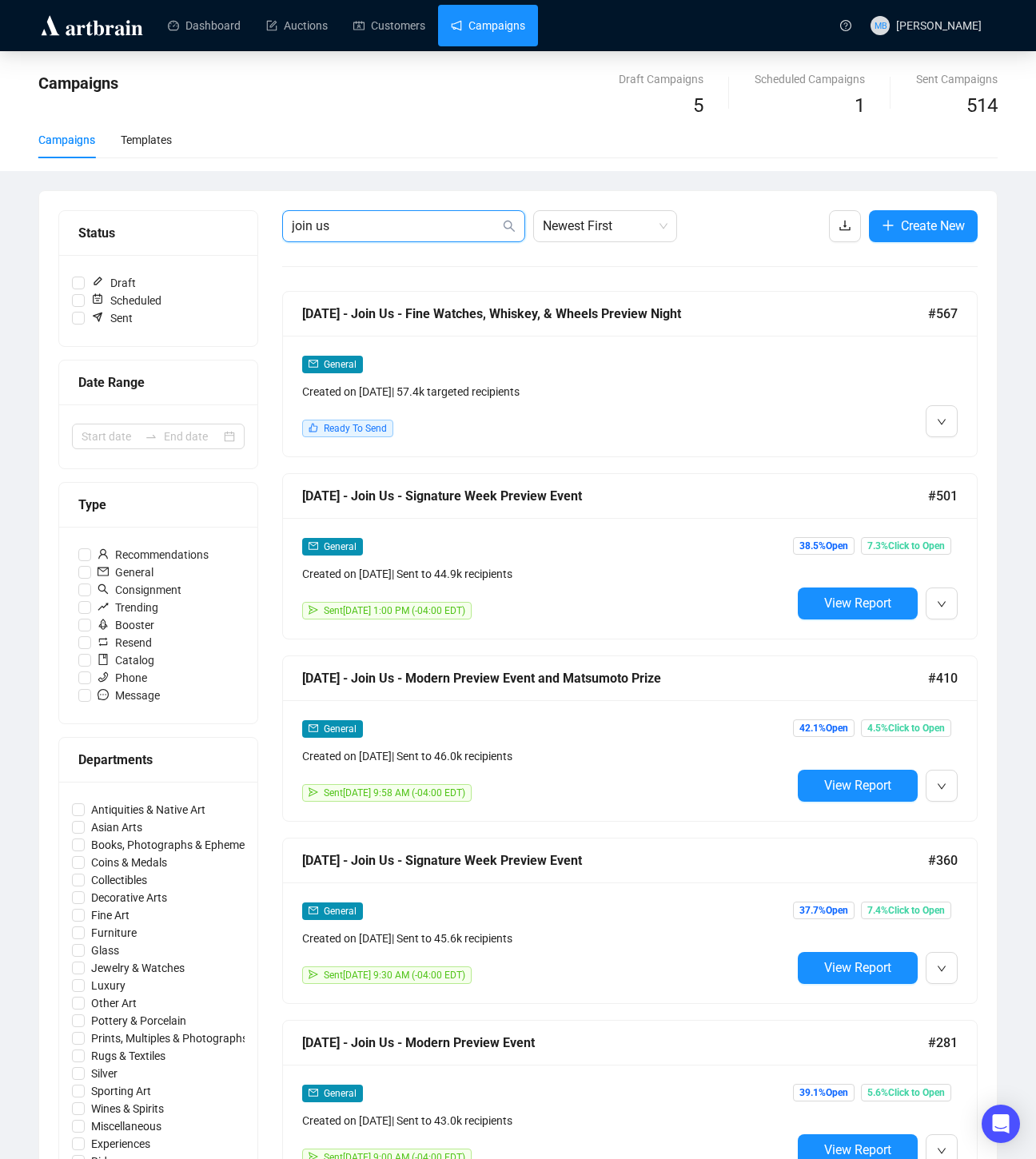
drag, startPoint x: 367, startPoint y: 231, endPoint x: 291, endPoint y: 228, distance: 76.1
click at [291, 228] on span "join us" at bounding box center [403, 226] width 243 height 32
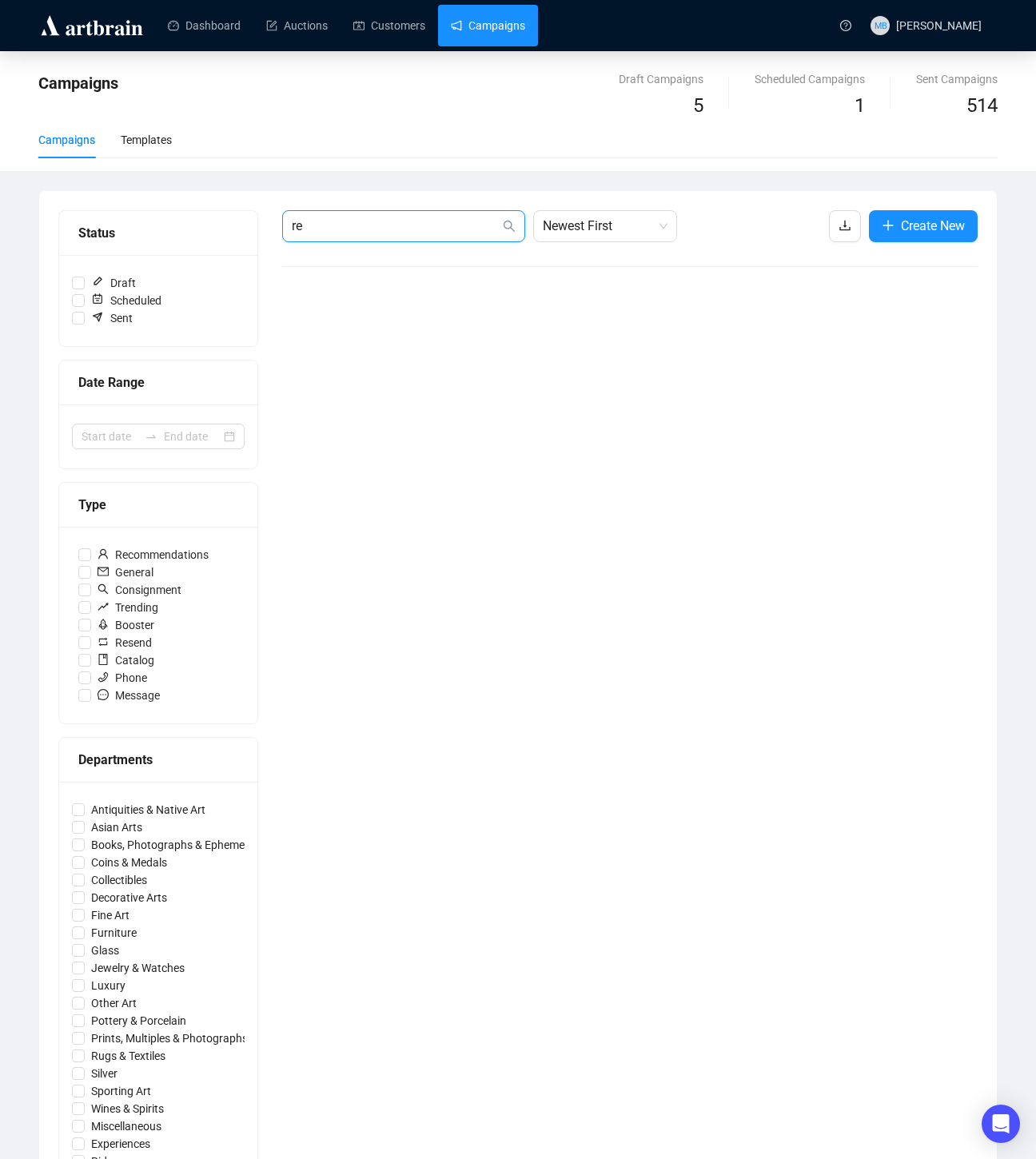
type input "r"
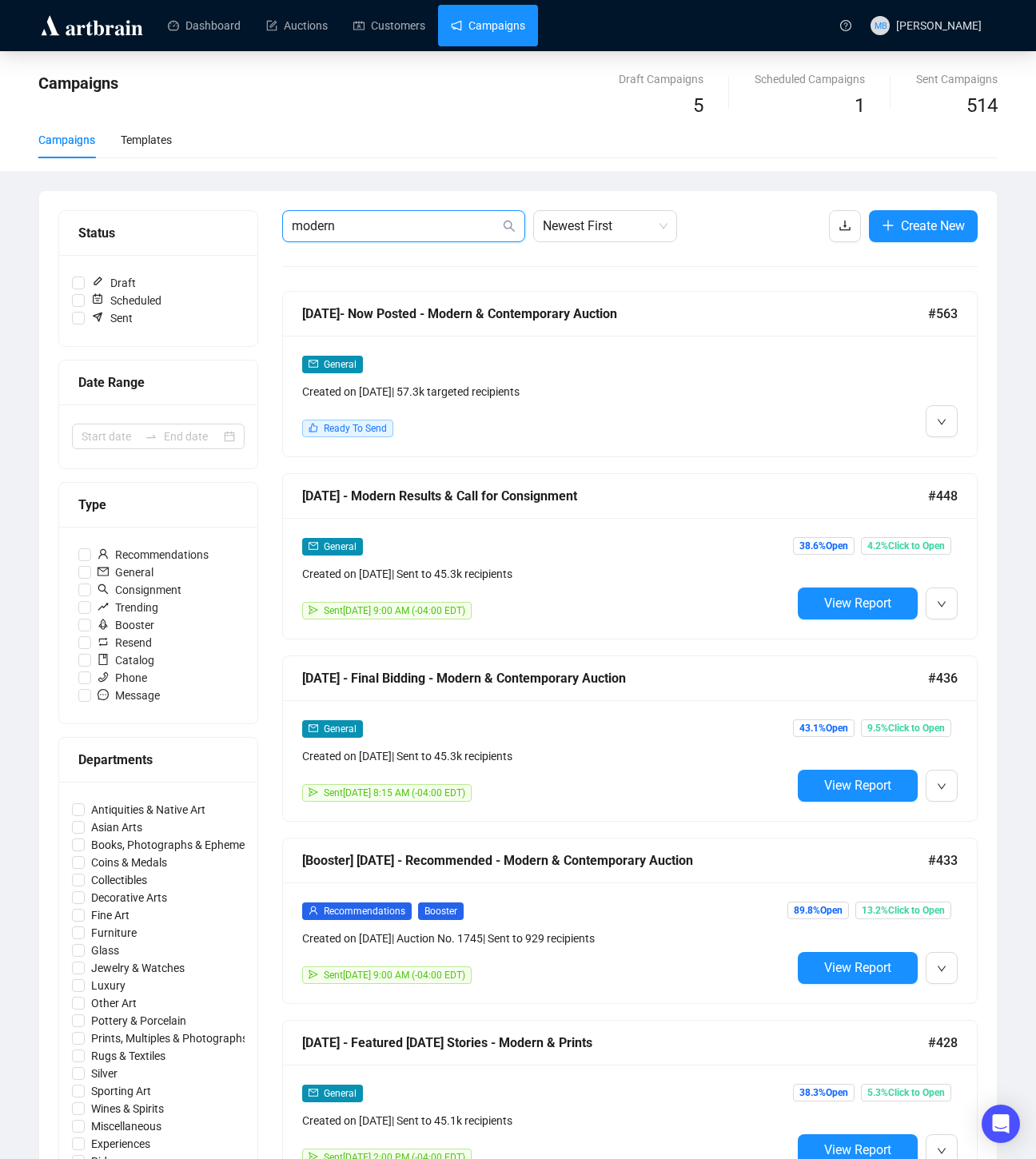
drag, startPoint x: 403, startPoint y: 226, endPoint x: 278, endPoint y: 223, distance: 125.0
click at [278, 223] on div "Status Draft Scheduled Sent Date Range Type Recommendations General Consignment…" at bounding box center [517, 1000] width 919 height 1580
type input "event"
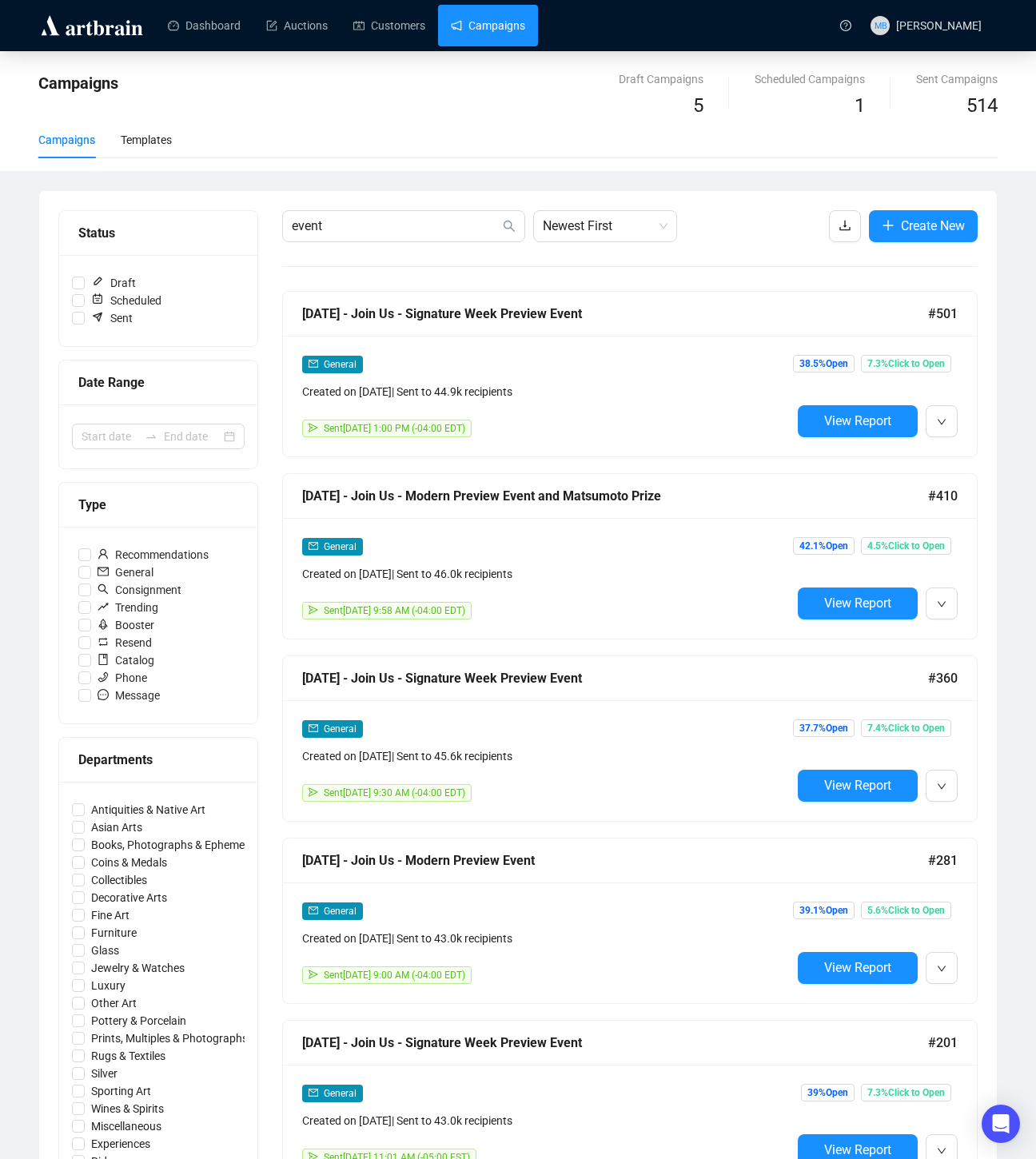
click at [620, 523] on div "General Created on [DATE] | Sent to 46.0k recipients Sent [DATE] 9:58 AM (-04:0…" at bounding box center [629, 578] width 693 height 121
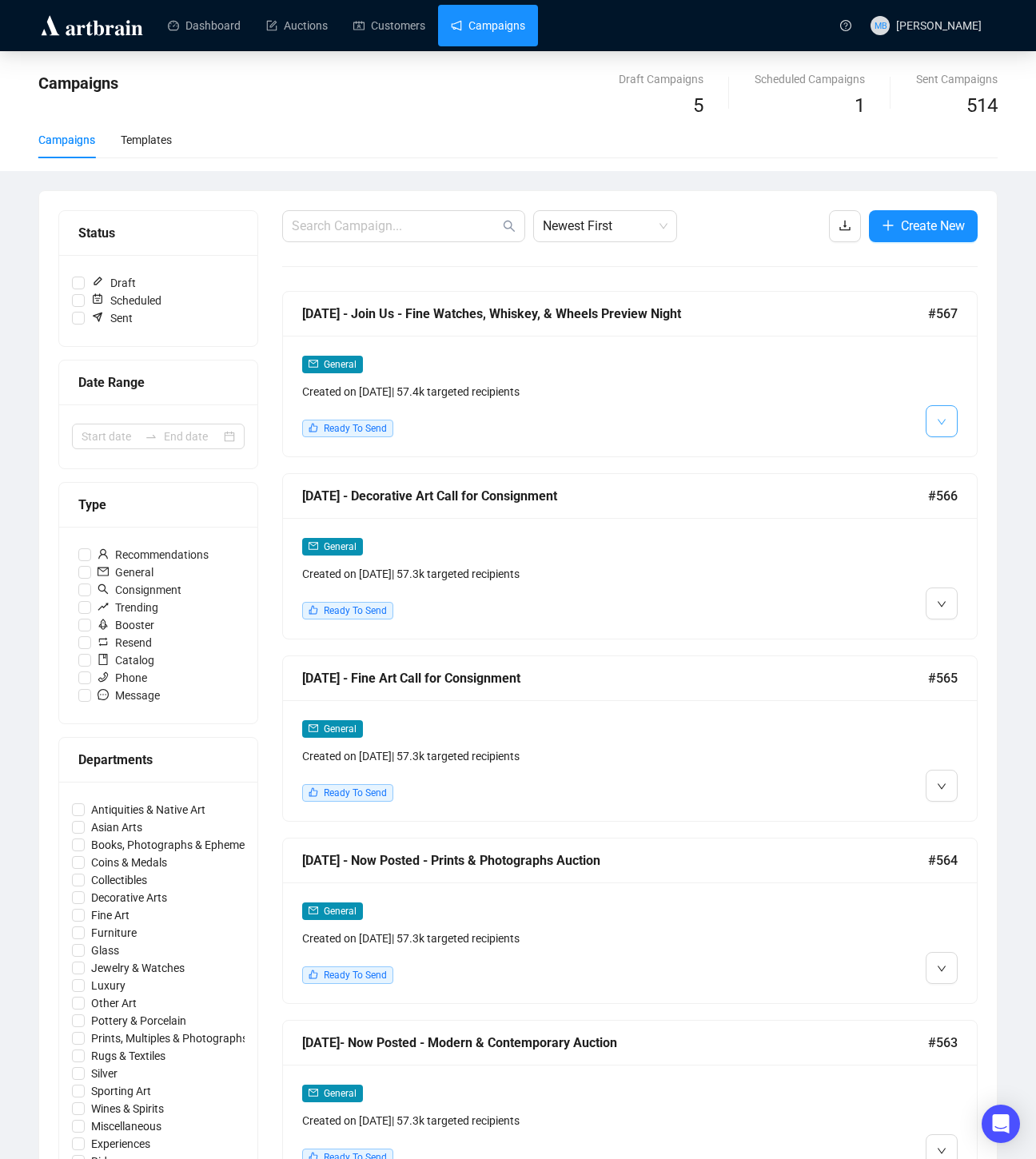
click at [945, 425] on icon "down" at bounding box center [941, 422] width 9 height 9
click at [942, 425] on icon "down" at bounding box center [941, 422] width 9 height 9
click at [940, 454] on img at bounding box center [945, 455] width 13 height 13
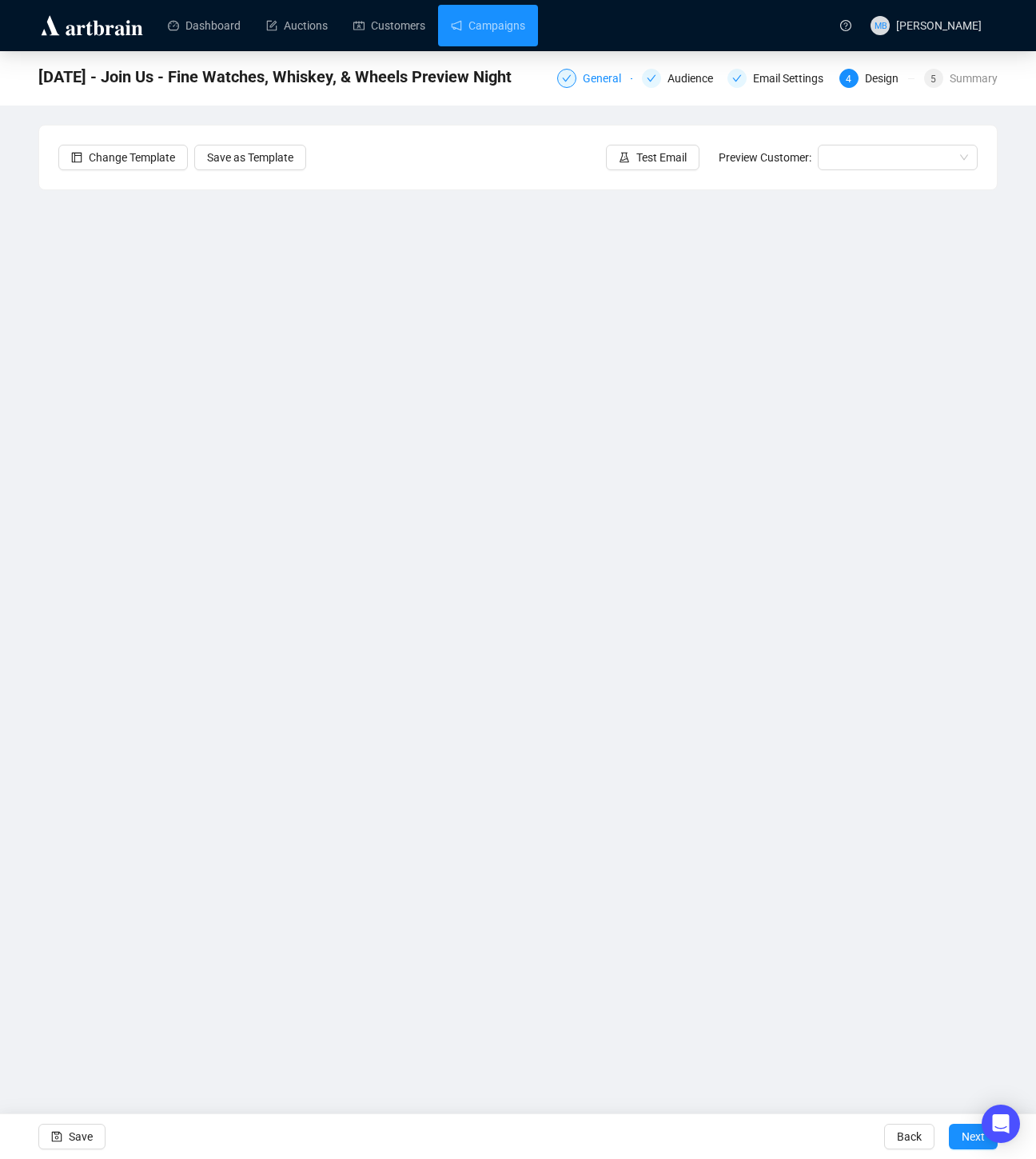
click at [585, 77] on div "General" at bounding box center [607, 78] width 48 height 19
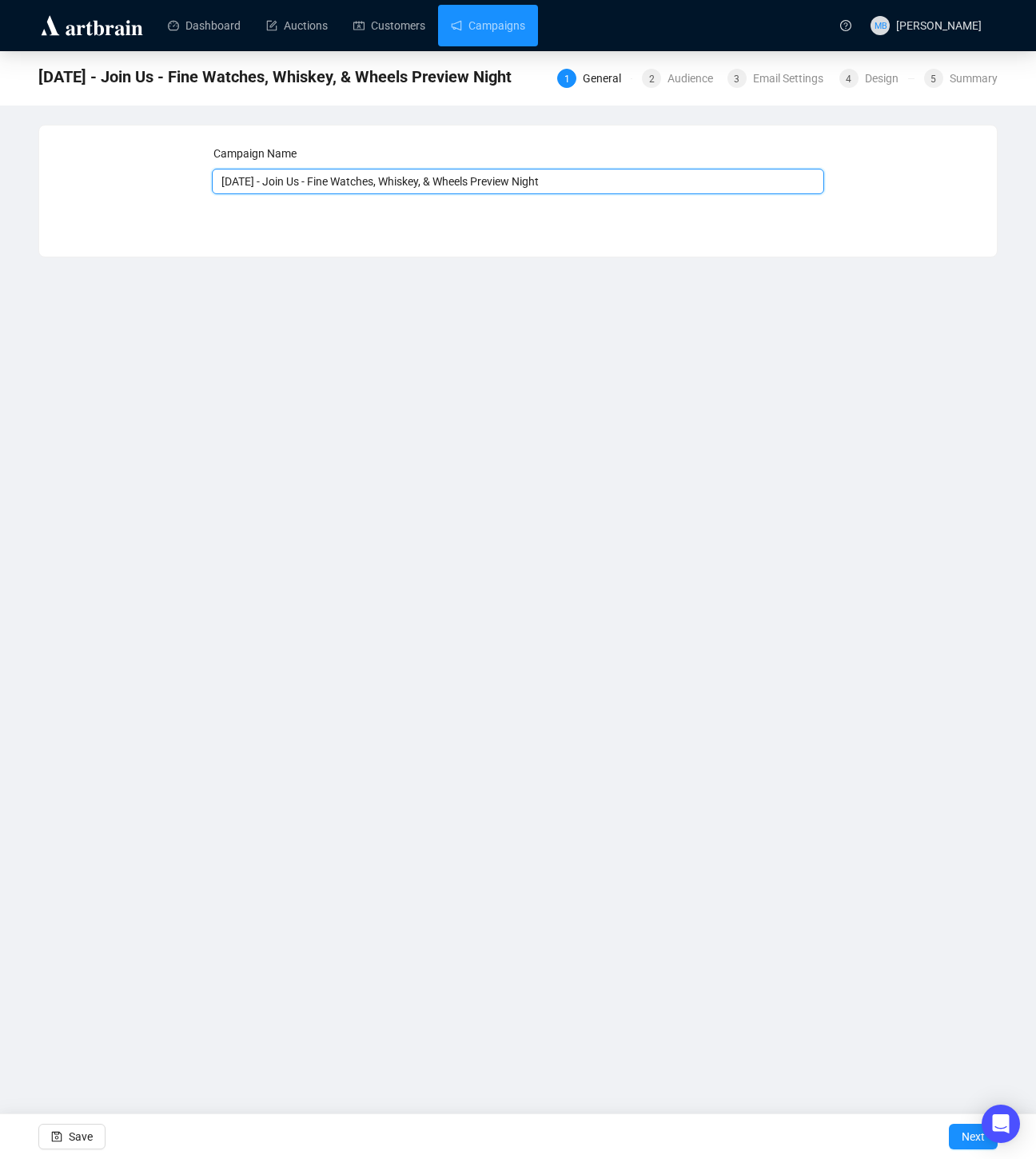
click at [242, 187] on input "[DATE] - Join Us - Fine Watches, Whiskey, & Wheels Preview Night" at bounding box center [518, 182] width 613 height 26
type input "[DATE] - Join Us - Fine Watches, Whiskey, & Wheels Preview Night"
click at [92, 1140] on span "Save" at bounding box center [80, 1136] width 24 height 44
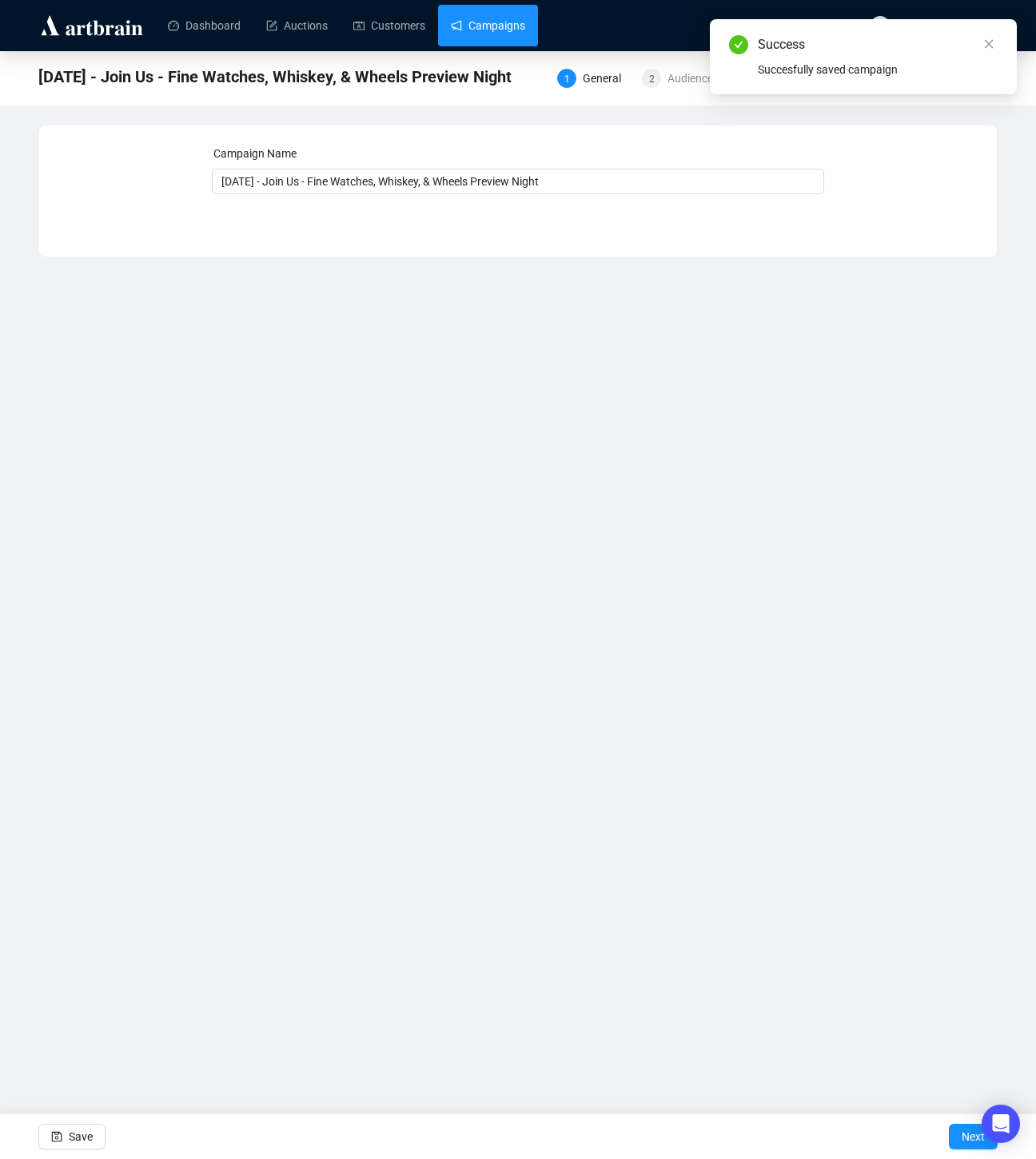
click at [506, 35] on link "Campaigns" at bounding box center [488, 25] width 74 height 42
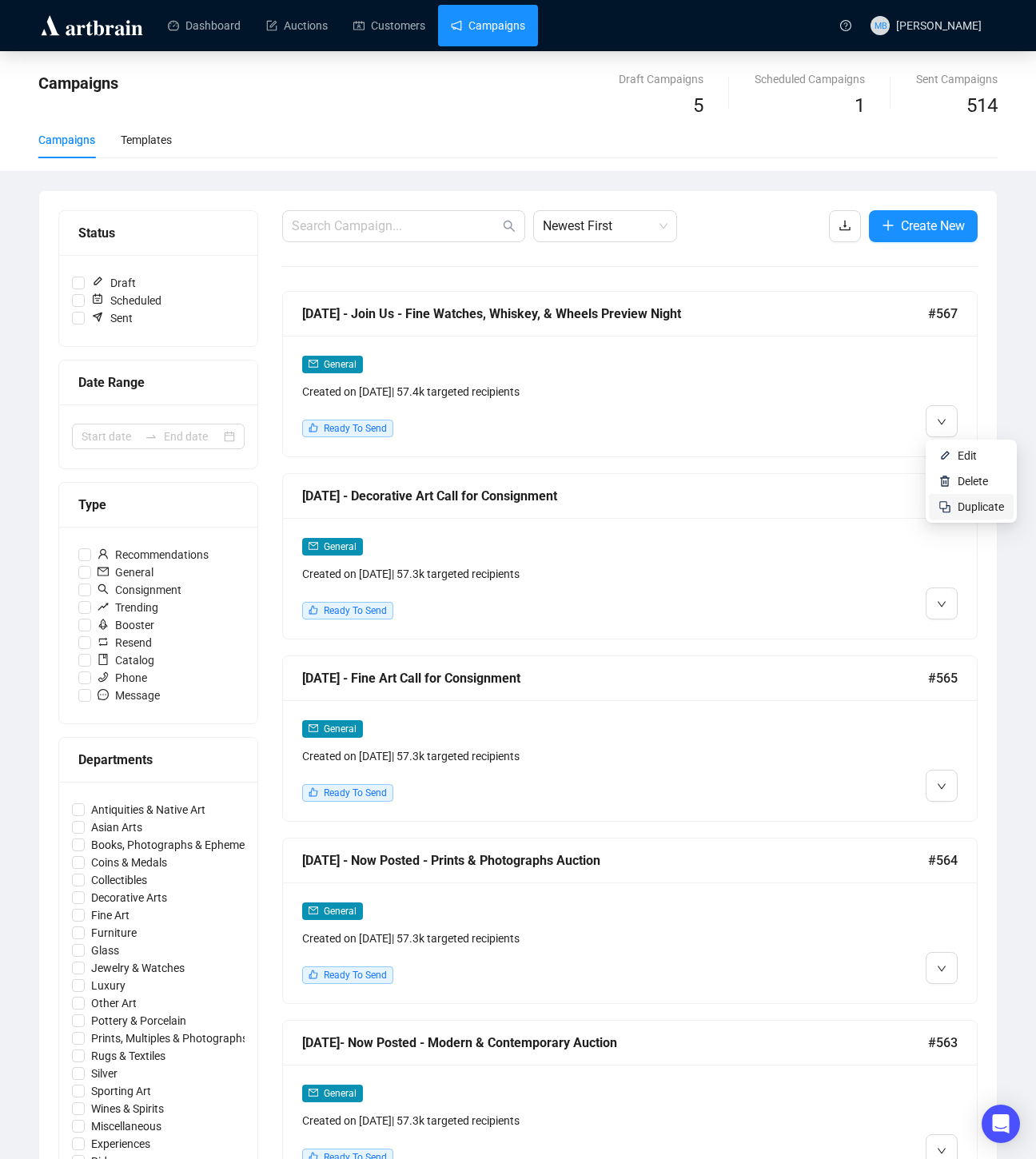
click at [986, 501] on span "Duplicate" at bounding box center [981, 507] width 46 height 13
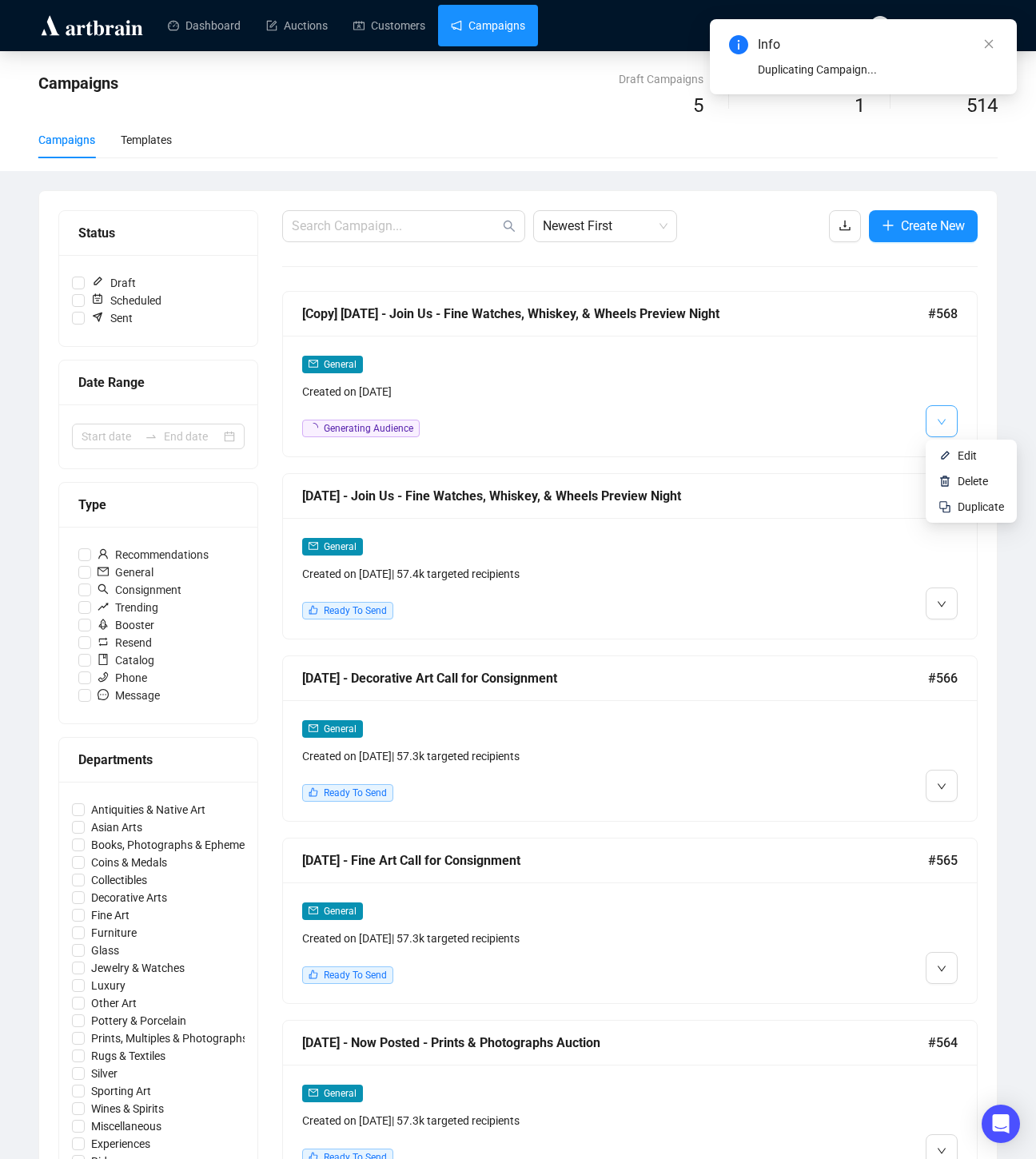
click at [936, 411] on span "button" at bounding box center [941, 421] width 9 height 20
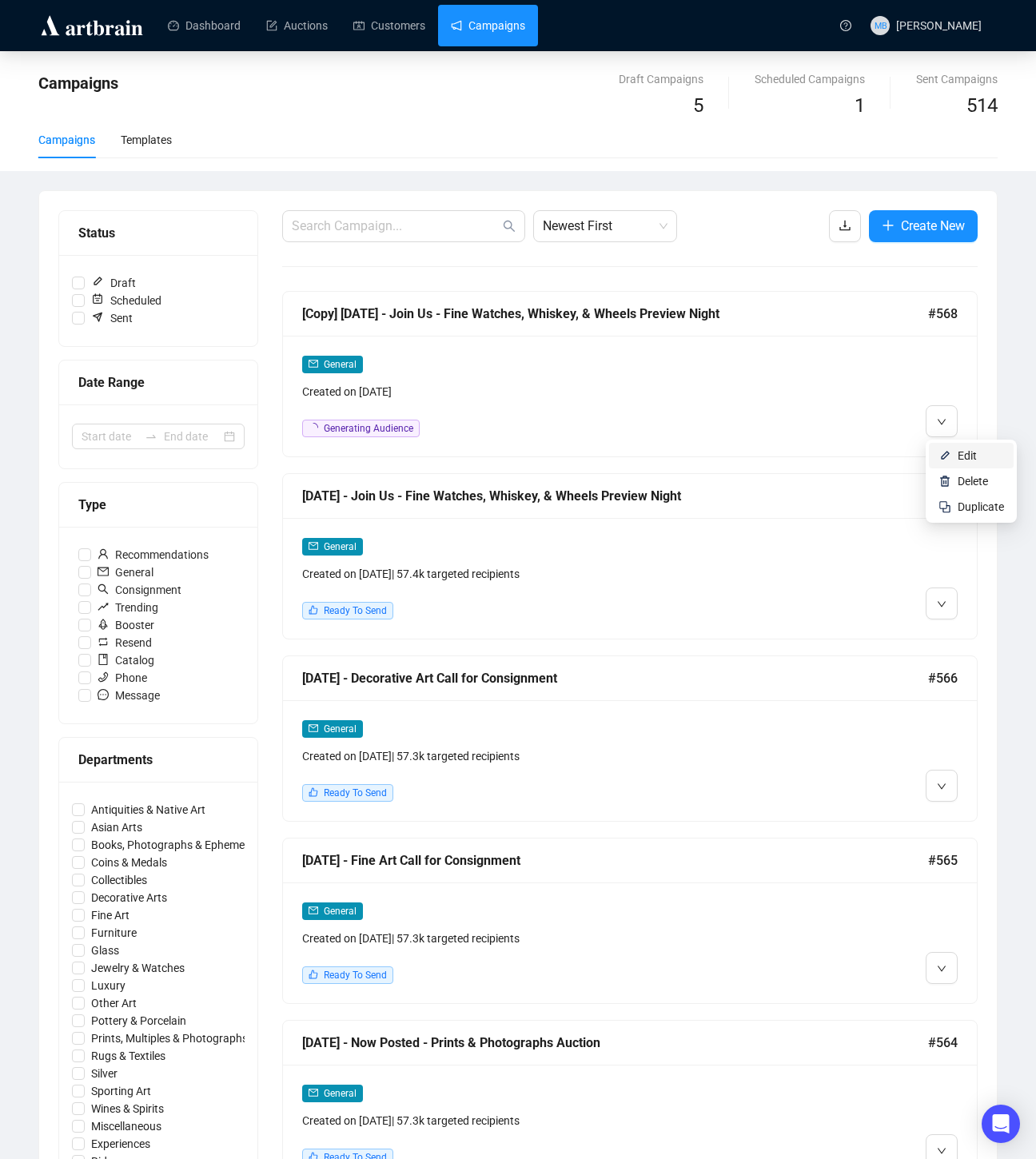
click at [941, 455] on img at bounding box center [945, 455] width 13 height 13
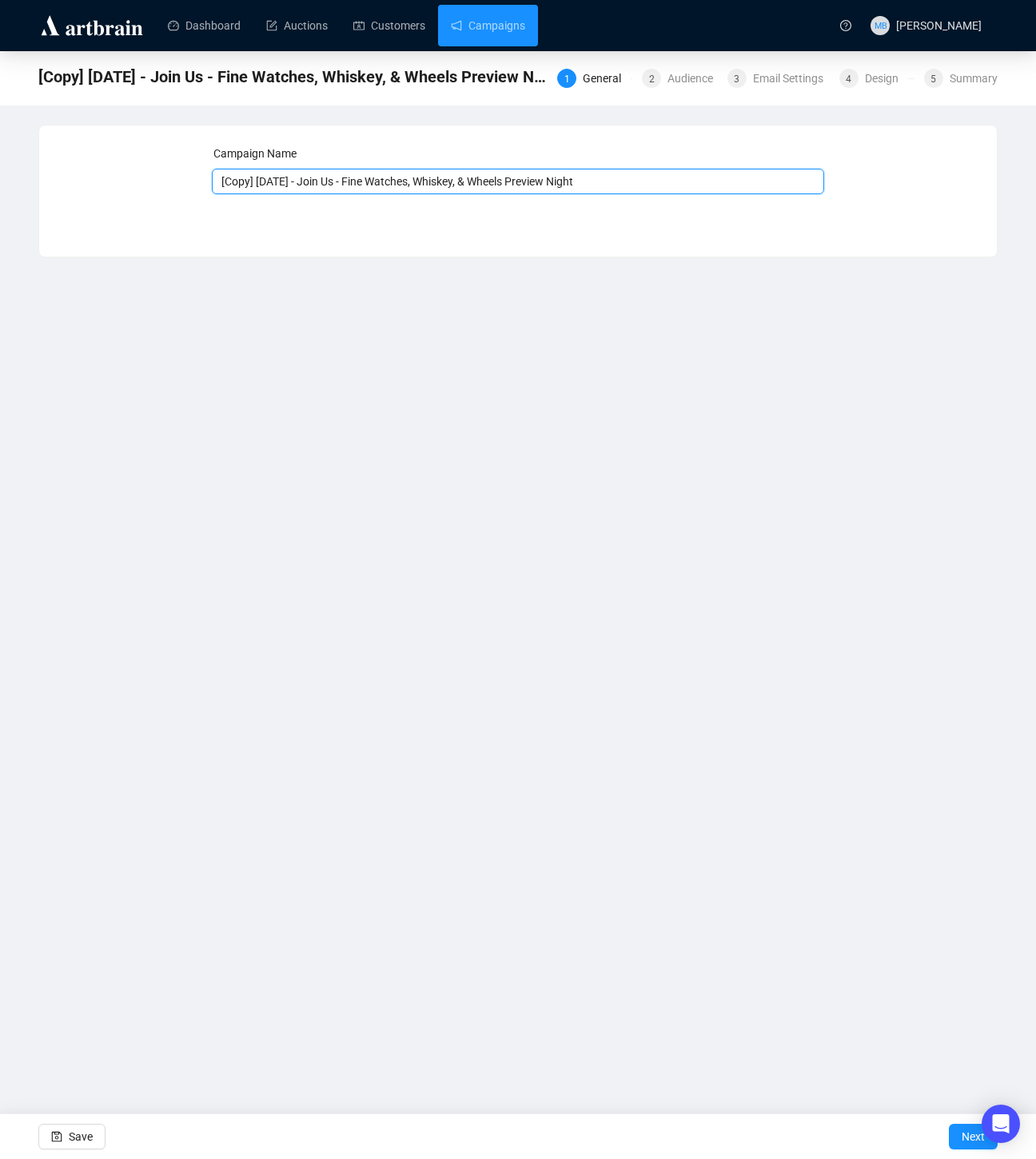
drag, startPoint x: 259, startPoint y: 181, endPoint x: 163, endPoint y: 178, distance: 96.0
click at [163, 178] on div "Campaign Name [Copy] [DATE] - Join Us - Fine Watches, Whiskey, & Wheels Preview…" at bounding box center [517, 179] width 919 height 68
click at [248, 179] on input "[DATE] - Join Us - Fine Watches, Whiskey, & Wheels Preview Night" at bounding box center [518, 182] width 613 height 26
drag, startPoint x: 322, startPoint y: 181, endPoint x: 494, endPoint y: 186, distance: 172.1
click at [494, 186] on input "[DATE] - Join Us - Fine Watches, Whiskey, & Wheels Preview Night" at bounding box center [518, 182] width 613 height 26
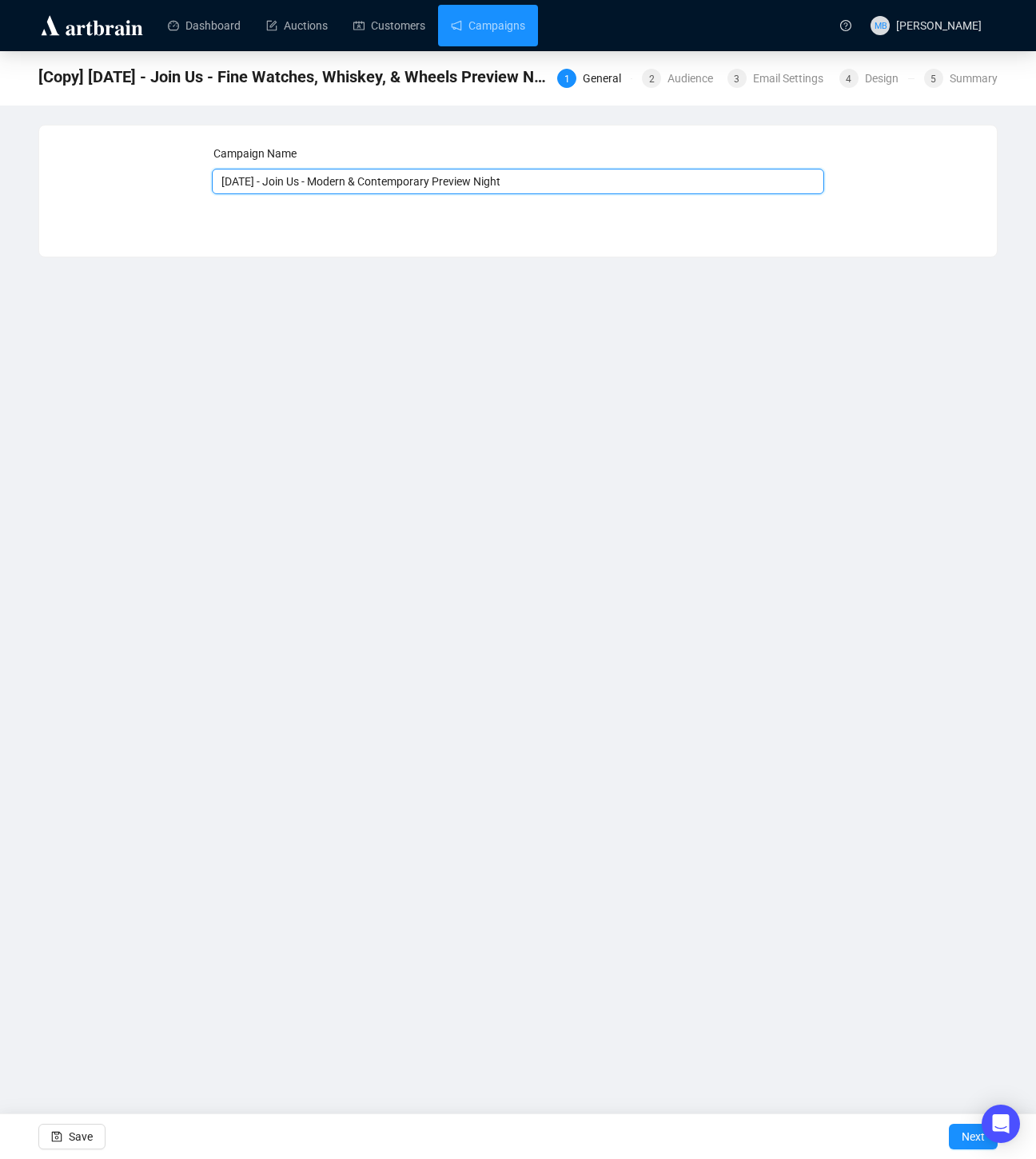
drag, startPoint x: 537, startPoint y: 188, endPoint x: 321, endPoint y: 187, distance: 216.0
click at [321, 187] on input "[DATE] - Join Us - Modern & Contemporary Preview Night" at bounding box center [518, 182] width 613 height 26
type input "[DATE] - Join Us - Modern & Contemporary Preview Night"
click at [53, 1129] on span "button" at bounding box center [56, 1136] width 11 height 44
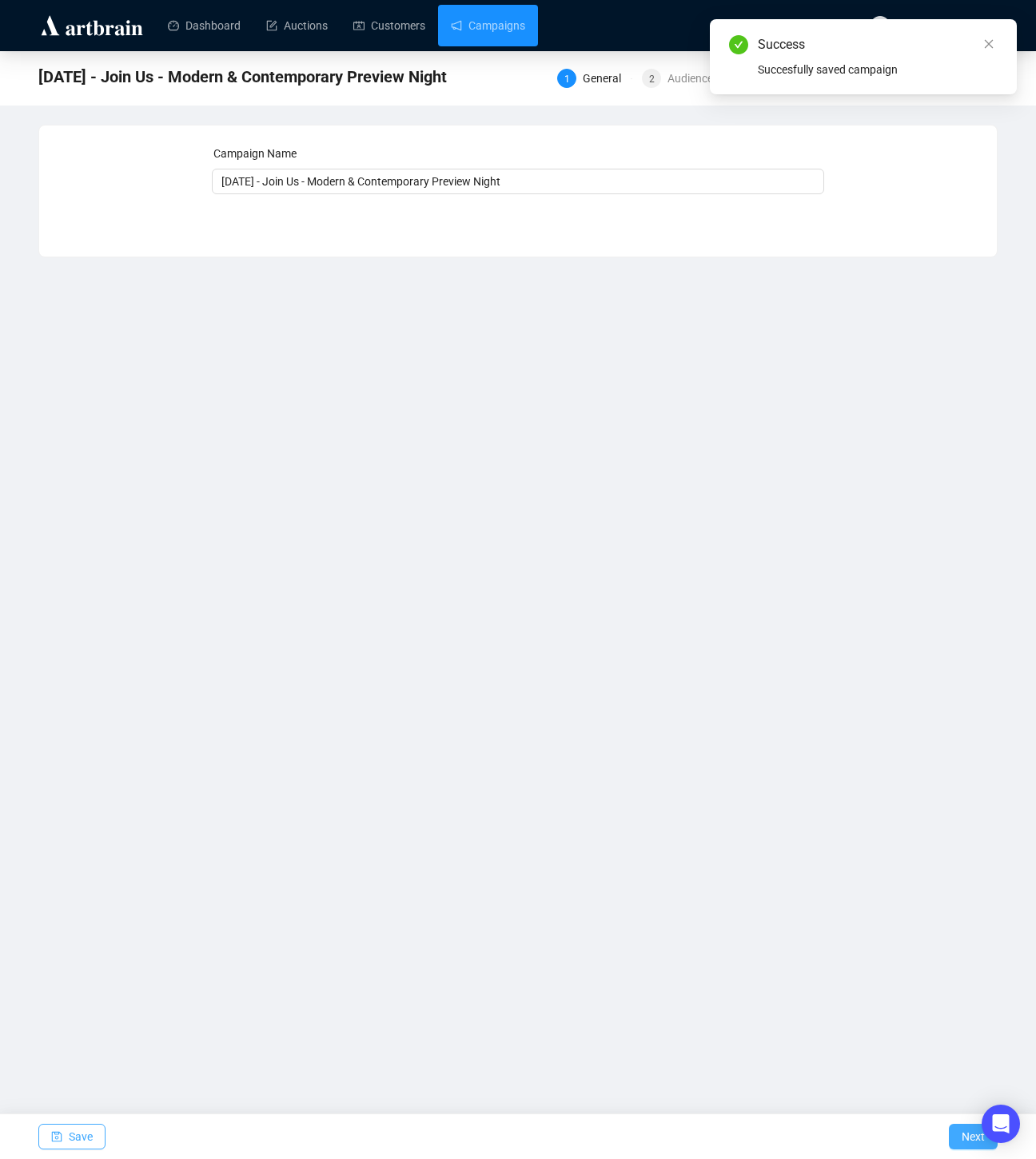
click at [970, 1142] on span "Next" at bounding box center [972, 1136] width 23 height 44
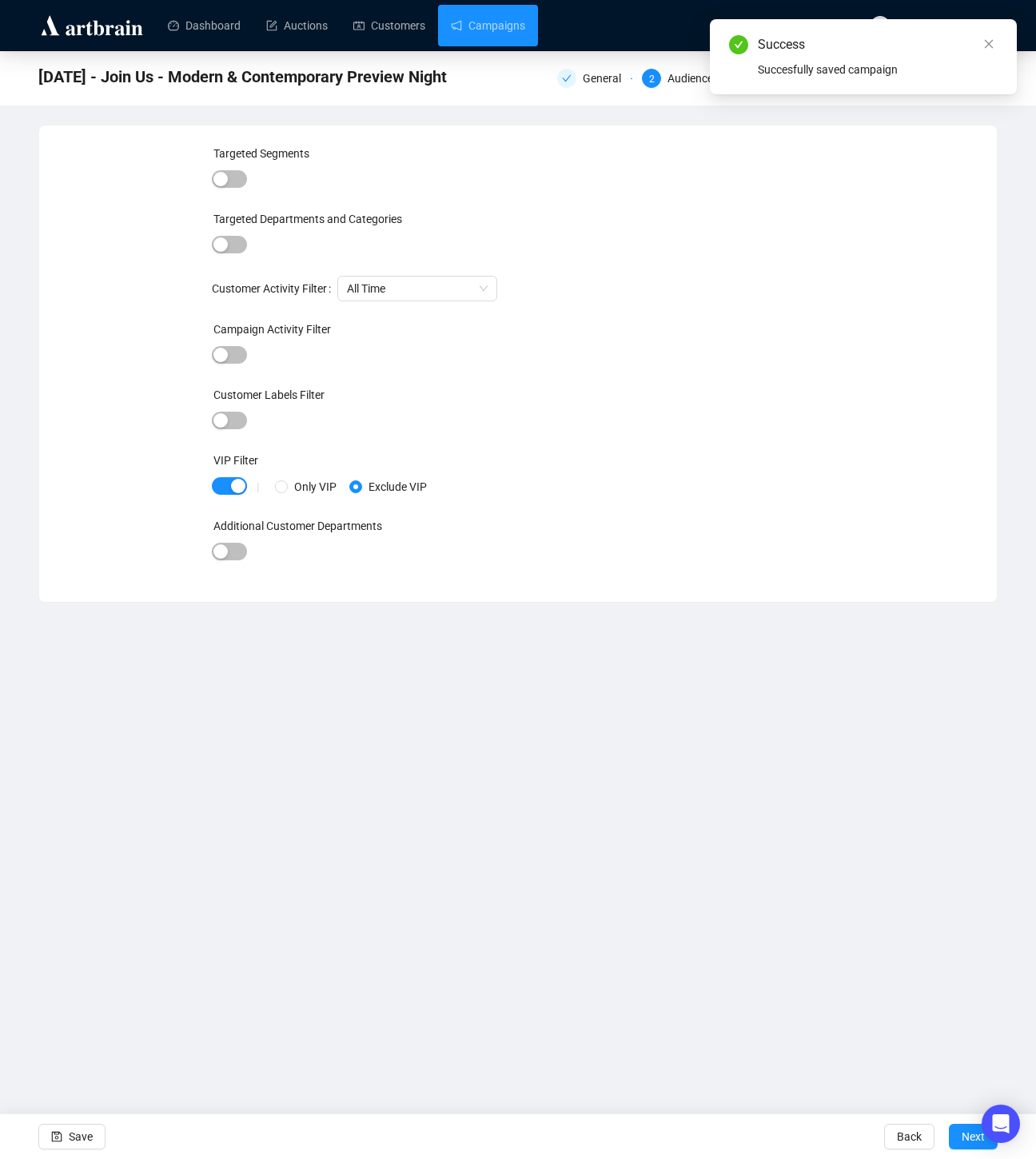
click at [970, 1142] on span "Next" at bounding box center [972, 1136] width 23 height 44
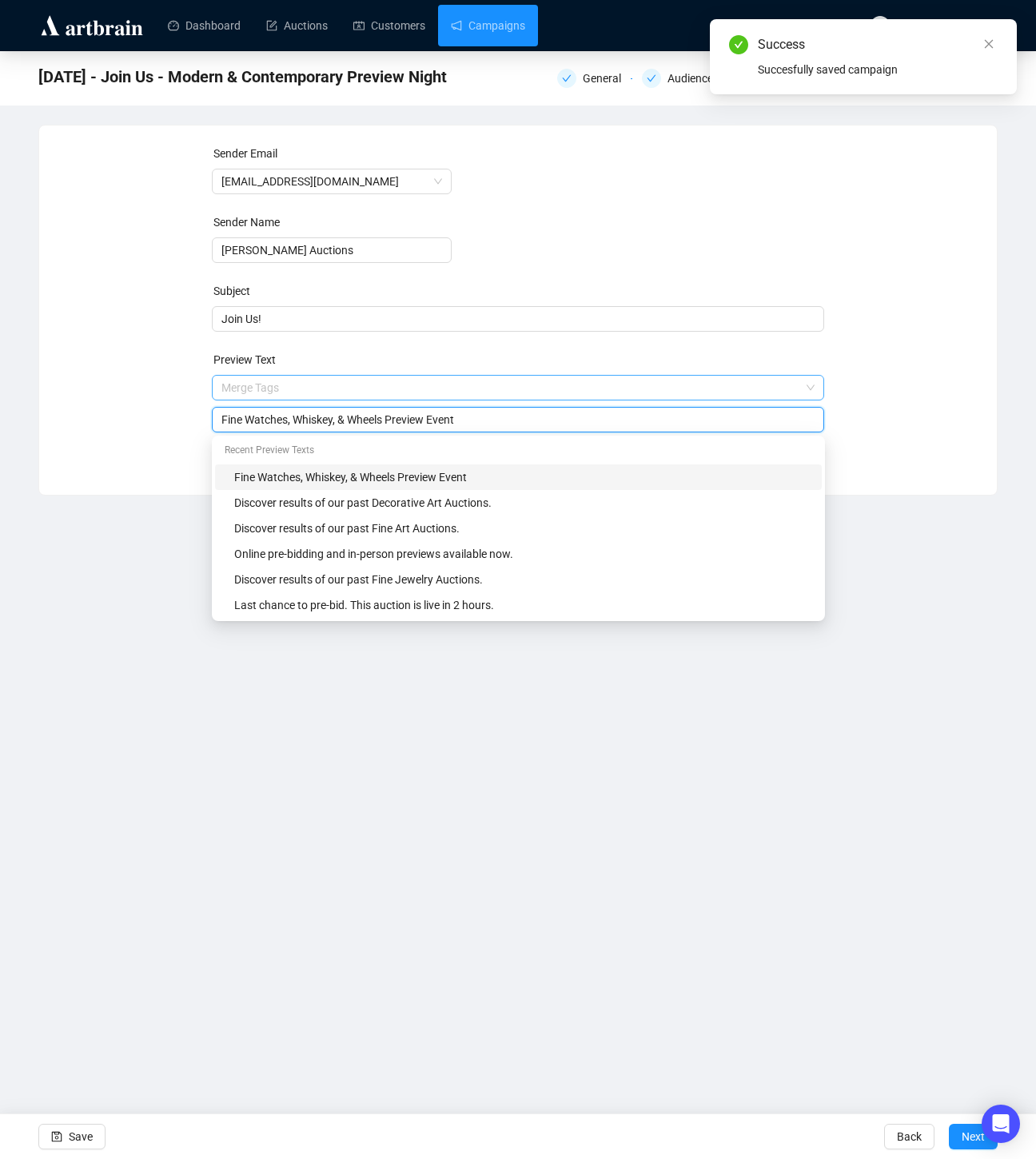
drag, startPoint x: 484, startPoint y: 393, endPoint x: 425, endPoint y: 391, distance: 59.0
click at [425, 391] on span "Merge Tags Fine Watches, Whiskey, & Wheels Preview Event" at bounding box center [518, 404] width 613 height 44
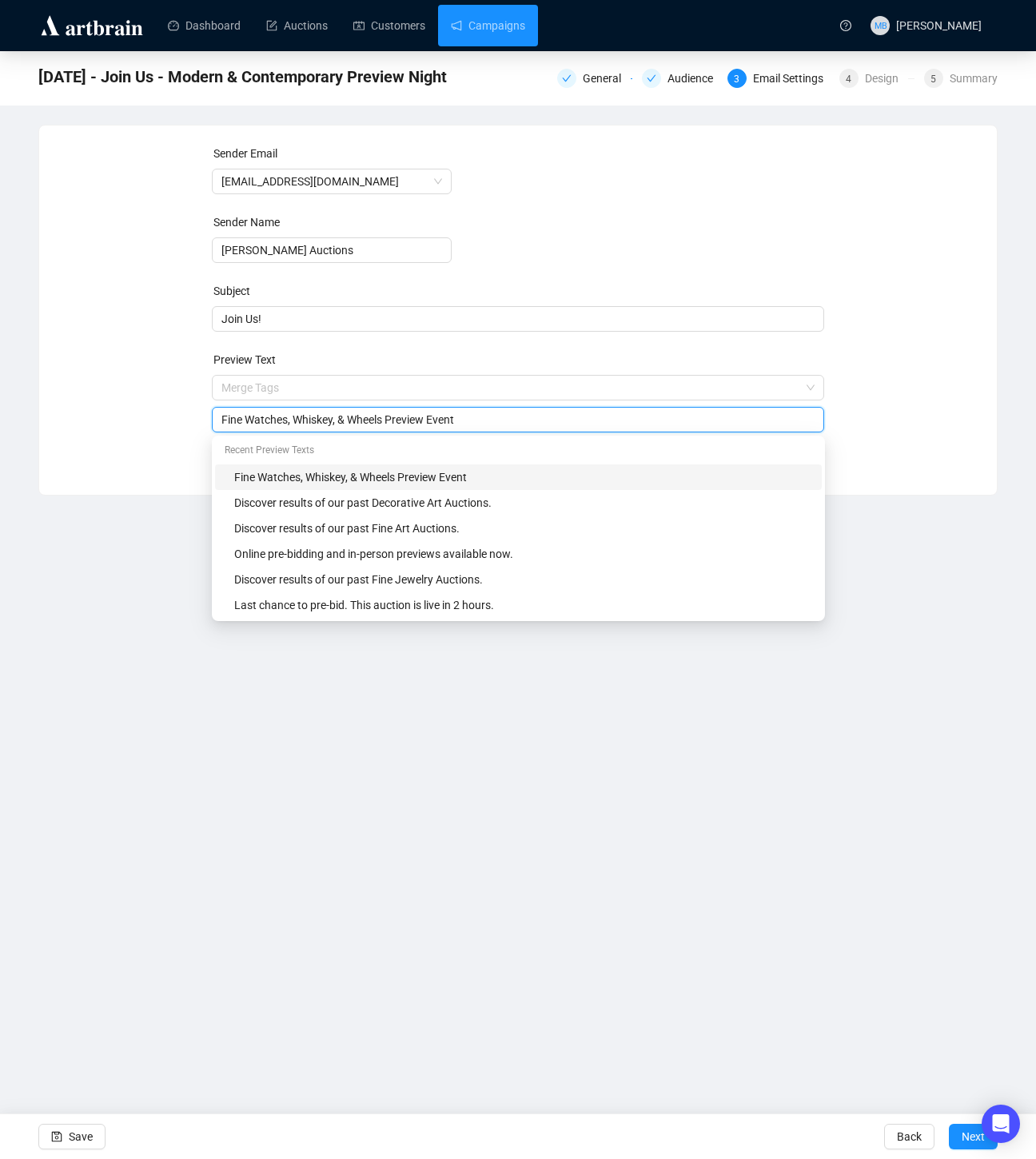
drag, startPoint x: 457, startPoint y: 420, endPoint x: 167, endPoint y: 419, distance: 290.0
click at [167, 419] on div "Sender Email [EMAIL_ADDRESS][DOMAIN_NAME] Sender Name [PERSON_NAME] Auctions Su…" at bounding box center [517, 298] width 919 height 307
paste input "Modern & Contemporary Preview Nigh"
type input "Modern & Contemporary Preview Night"
click at [149, 416] on div "Sender Email [EMAIL_ADDRESS][DOMAIN_NAME] Sender Name [PERSON_NAME] Auctions Su…" at bounding box center [517, 298] width 919 height 307
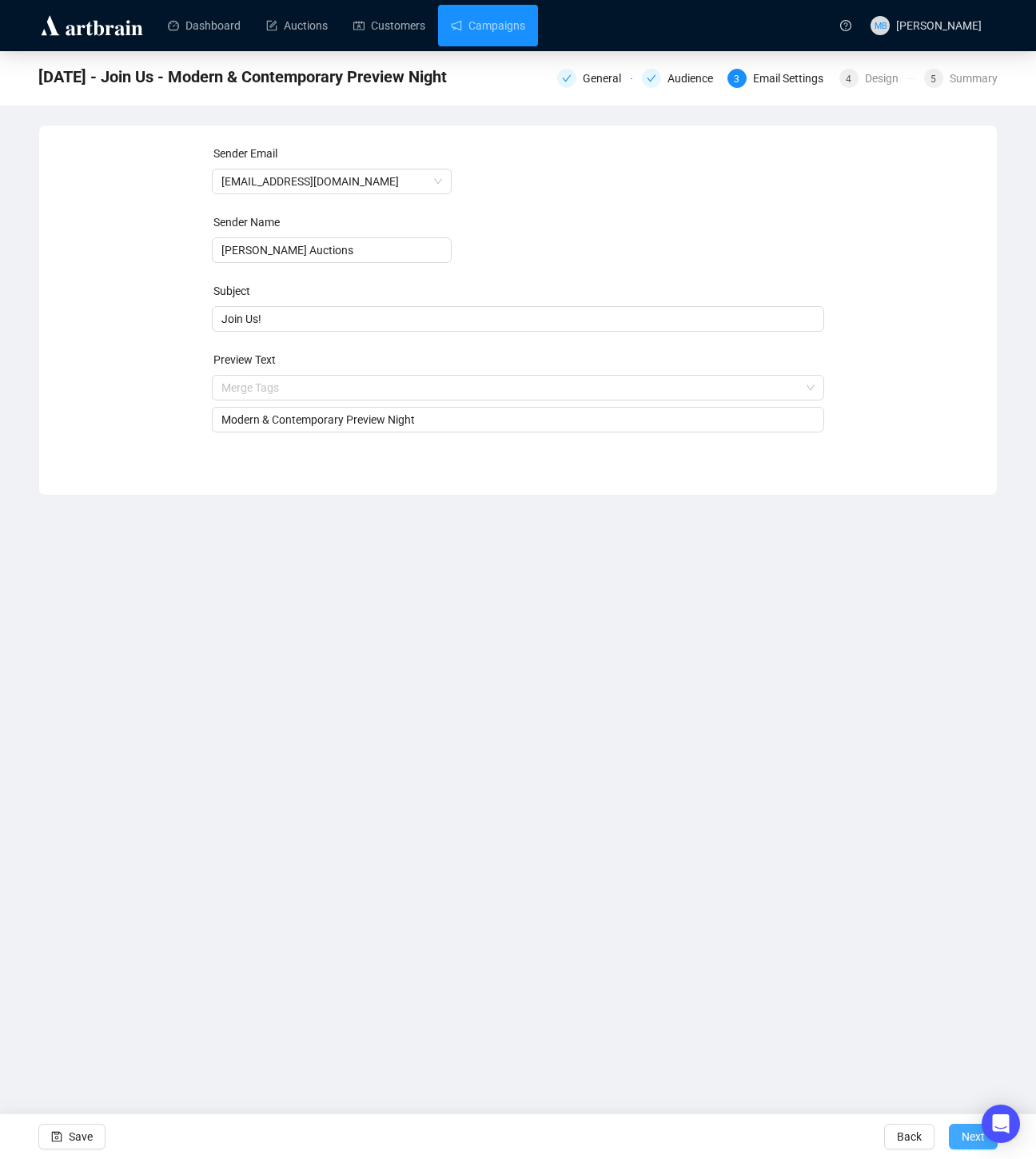
click at [965, 1130] on span "Next" at bounding box center [972, 1136] width 23 height 44
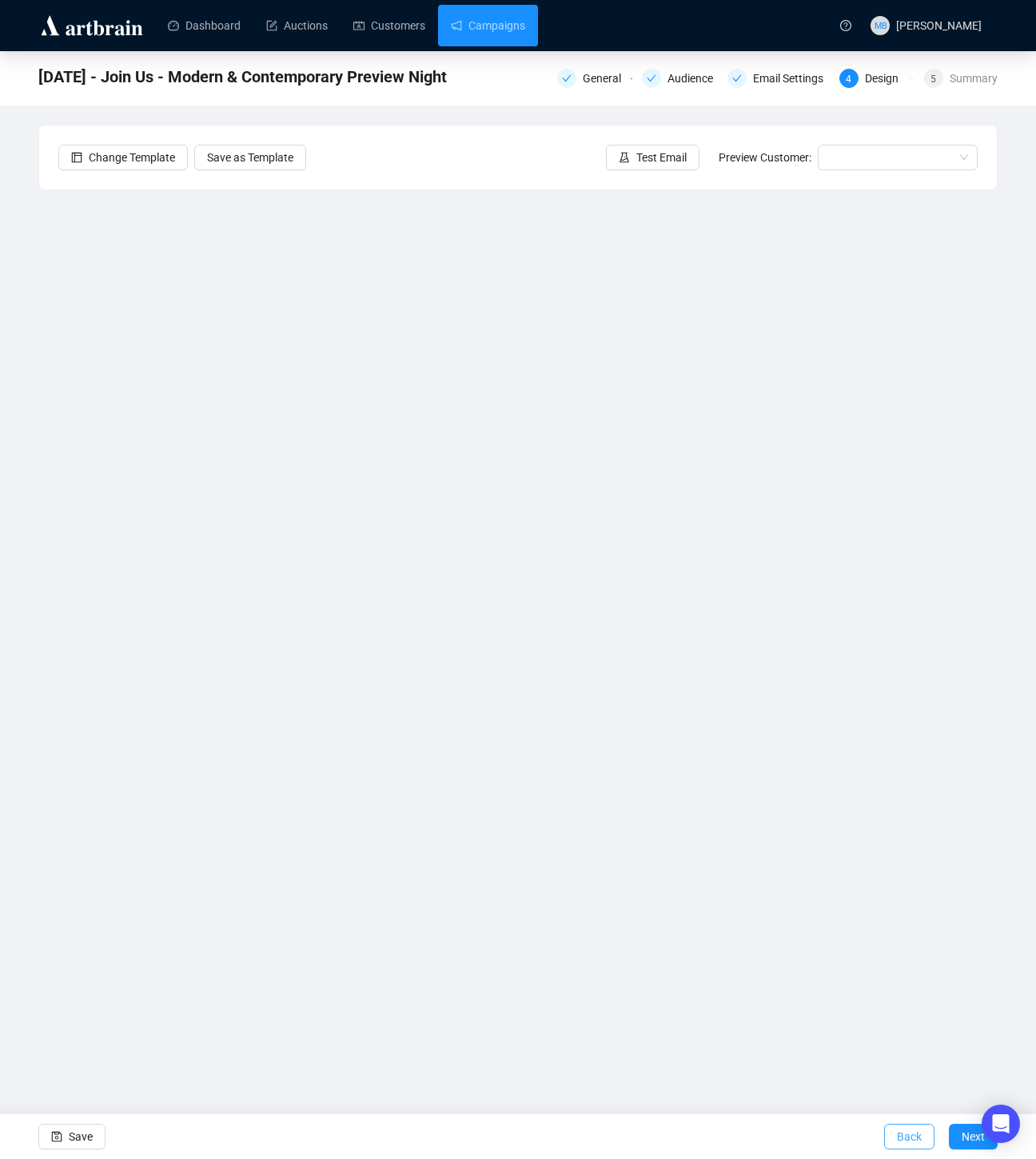
click at [900, 1141] on span "Back" at bounding box center [909, 1136] width 25 height 44
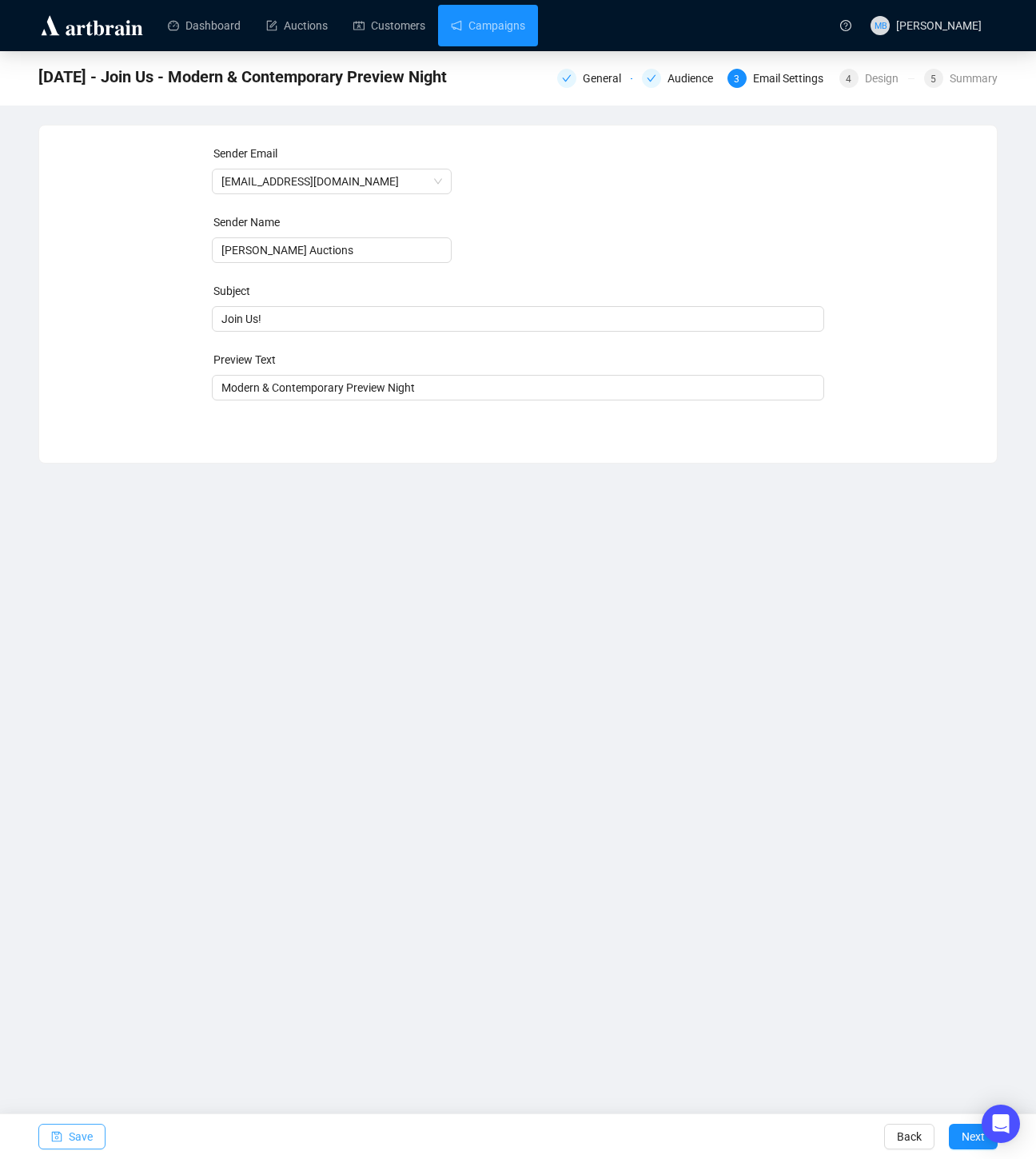
click at [87, 1141] on span "Save" at bounding box center [80, 1136] width 24 height 44
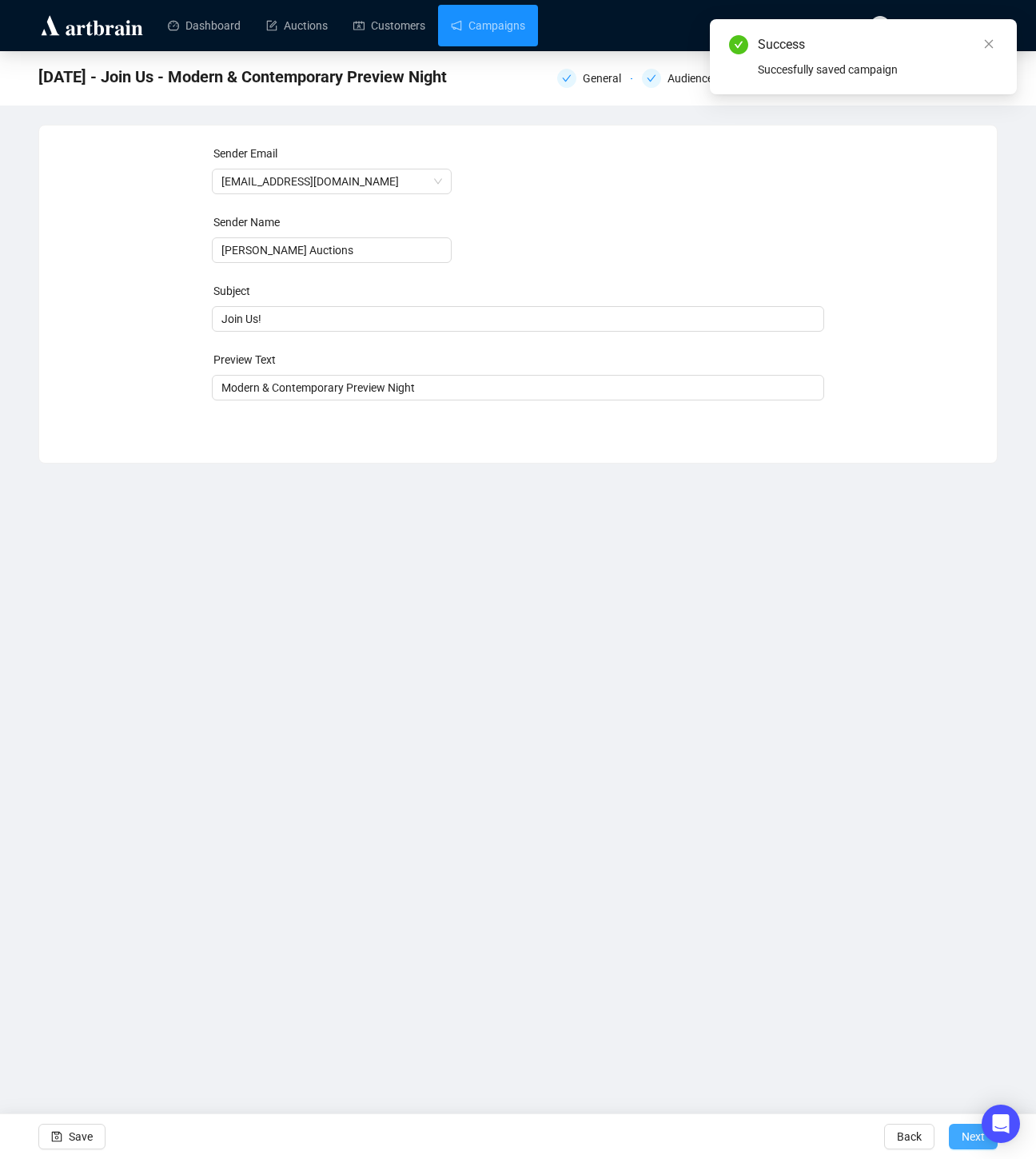
click at [964, 1133] on span "Next" at bounding box center [972, 1136] width 23 height 44
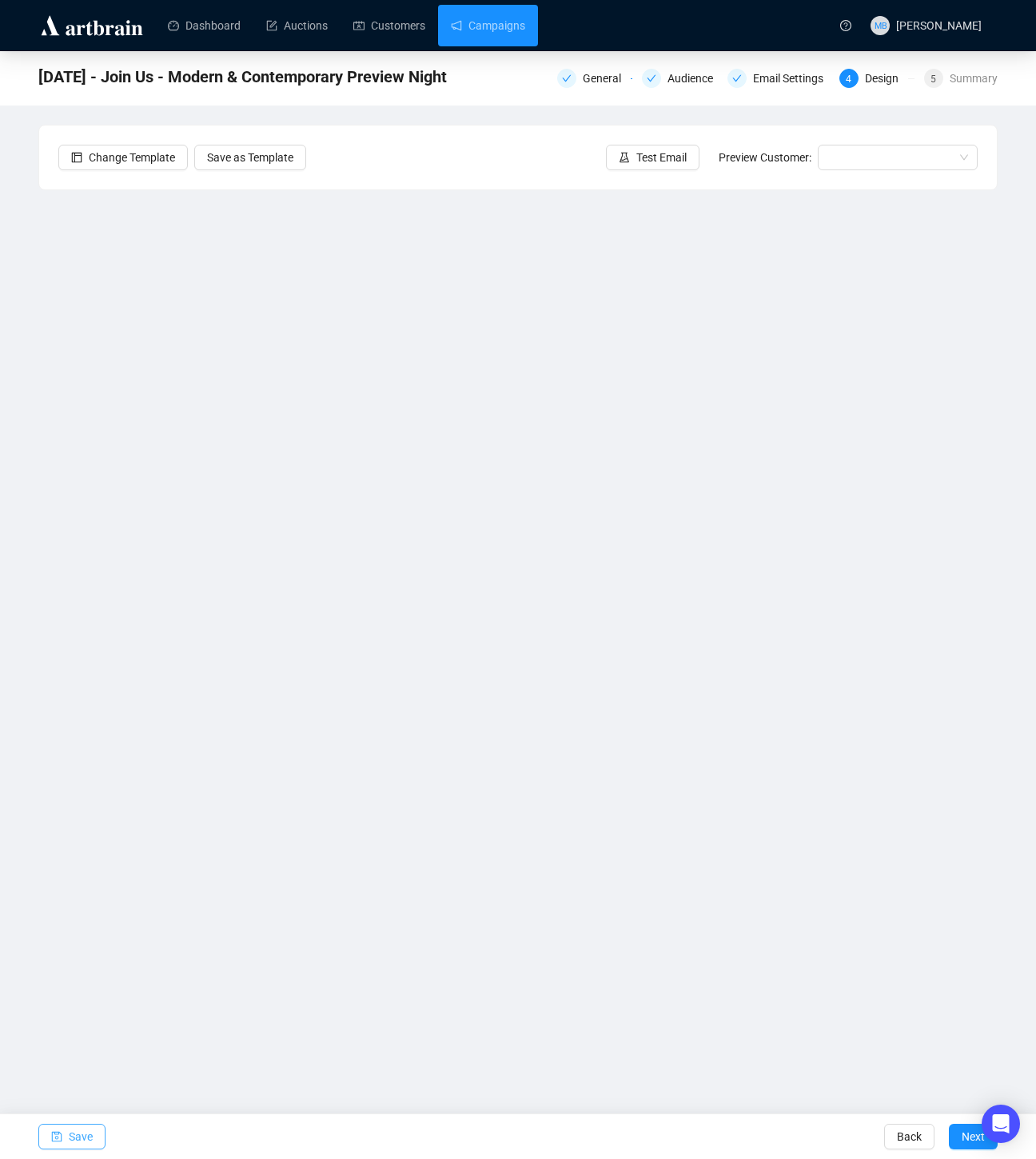
click at [79, 1133] on span "Save" at bounding box center [80, 1136] width 24 height 44
click at [94, 1134] on button "Save" at bounding box center [72, 1137] width 67 height 26
click at [496, 33] on link "Campaigns" at bounding box center [488, 25] width 74 height 42
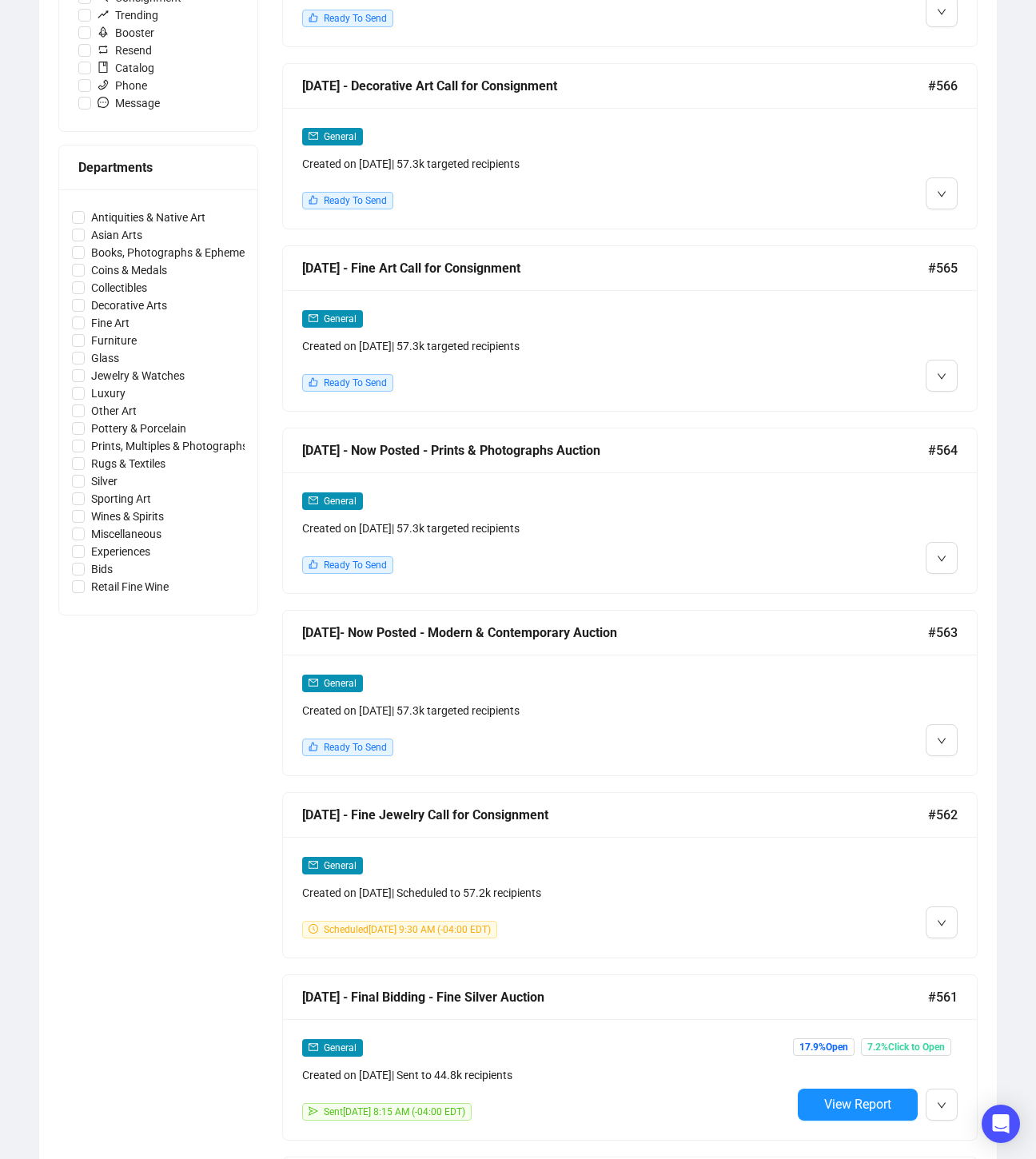
scroll to position [591, 0]
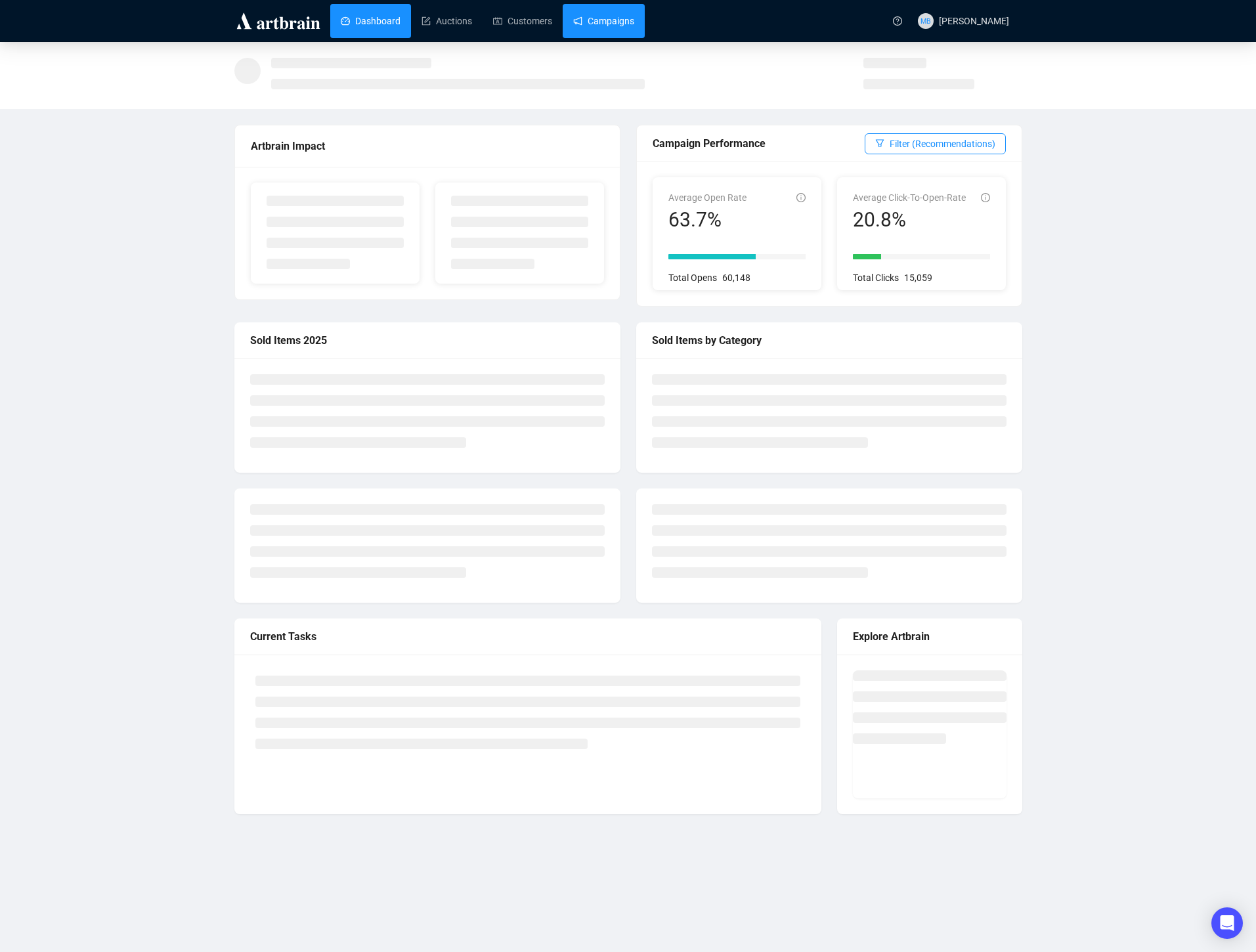
click at [614, 18] on link "Campaigns" at bounding box center [603, 20] width 61 height 34
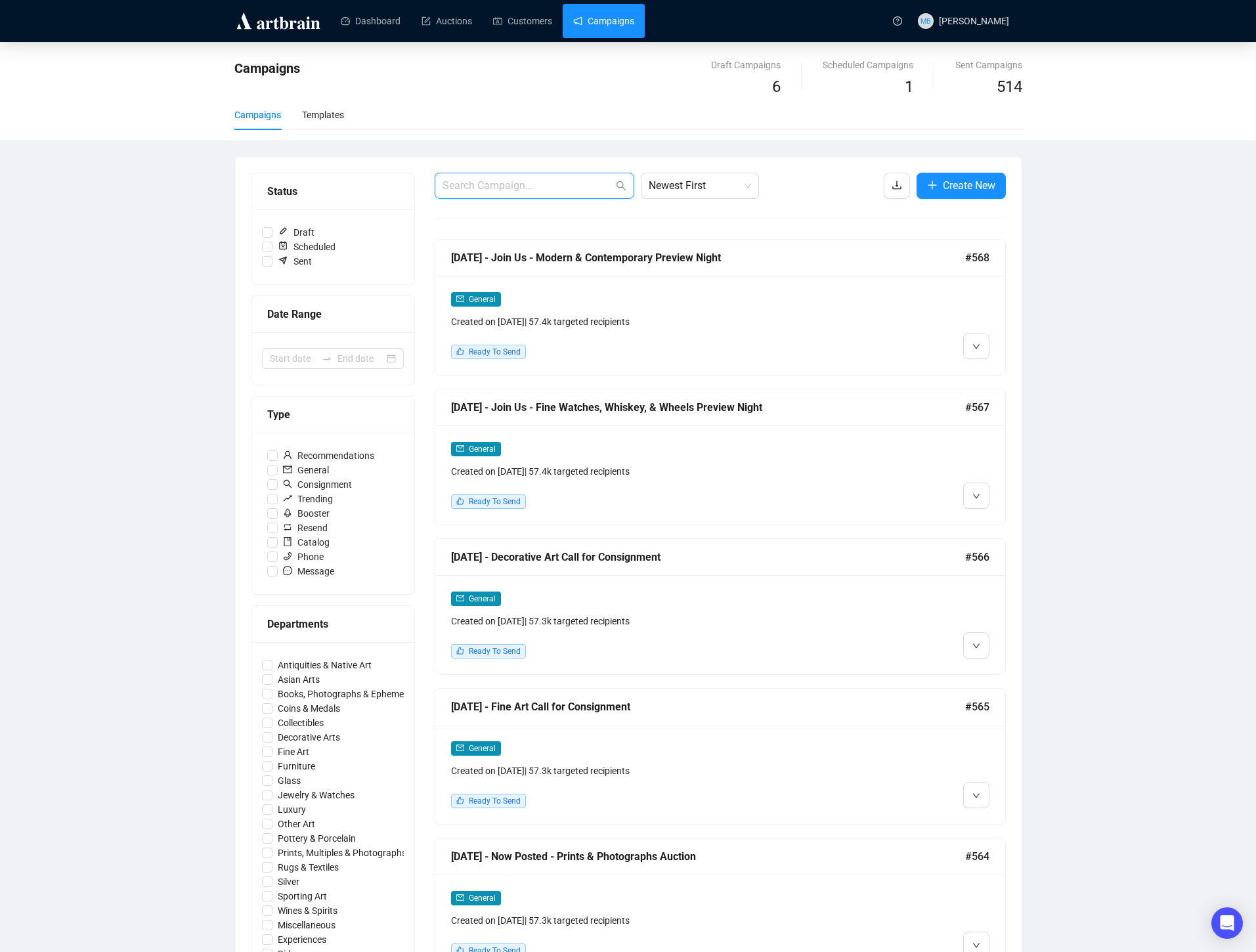
click at [507, 187] on input "text" at bounding box center [527, 186] width 171 height 16
type input "modern"
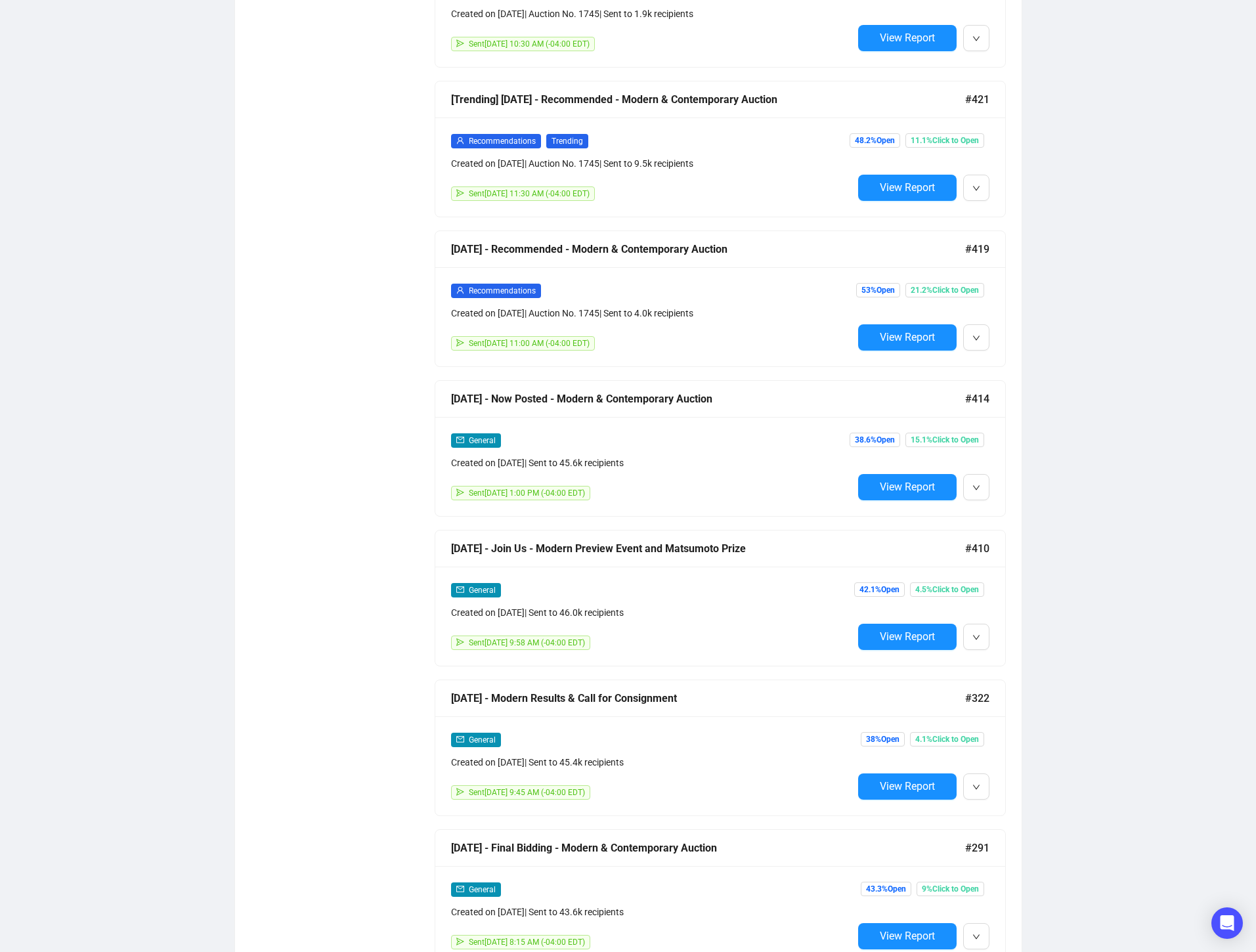
scroll to position [1220, 0]
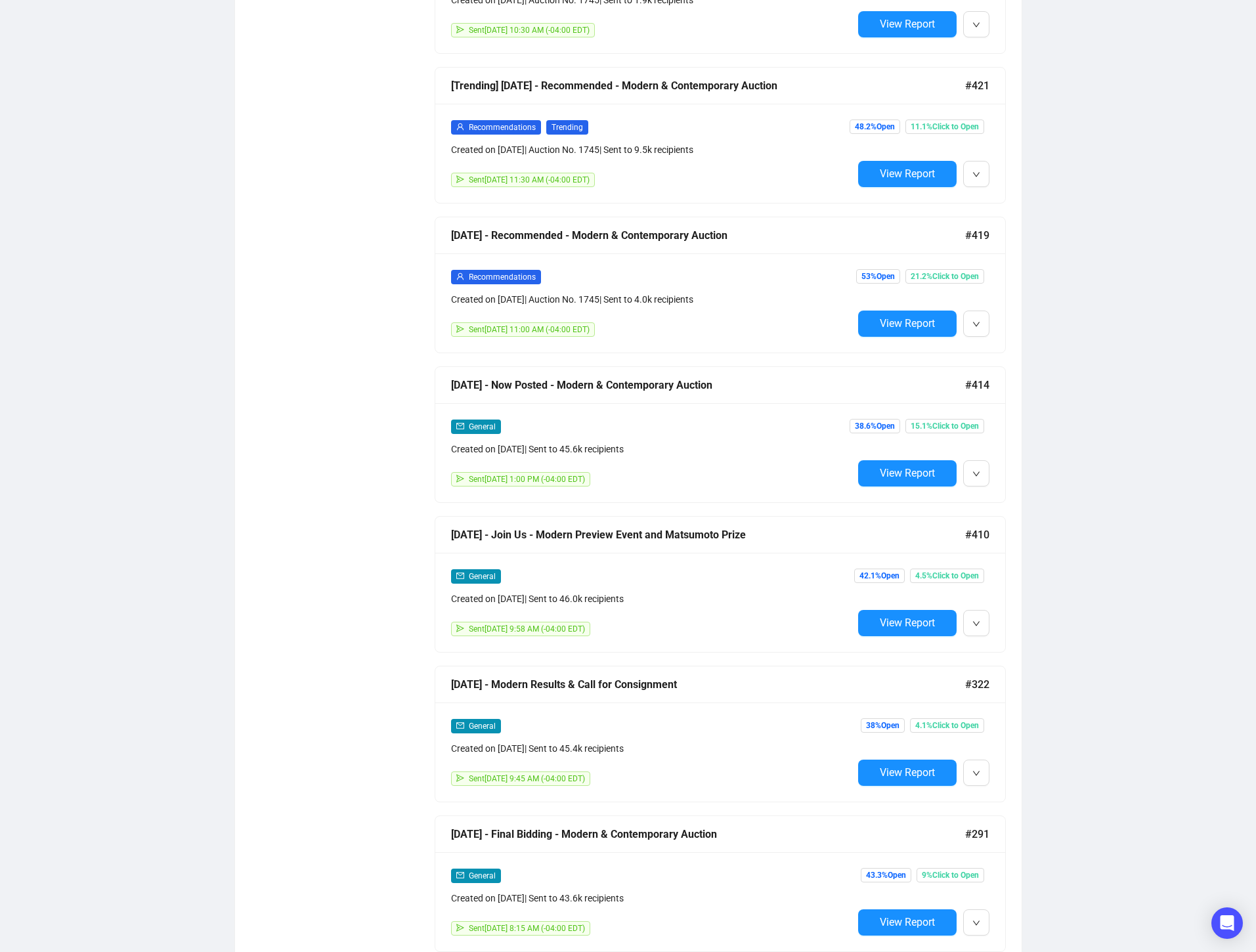
click at [752, 529] on div "[DATE] - Join Us - Modern Preview Event and Matsumoto Prize" at bounding box center [709, 535] width 515 height 17
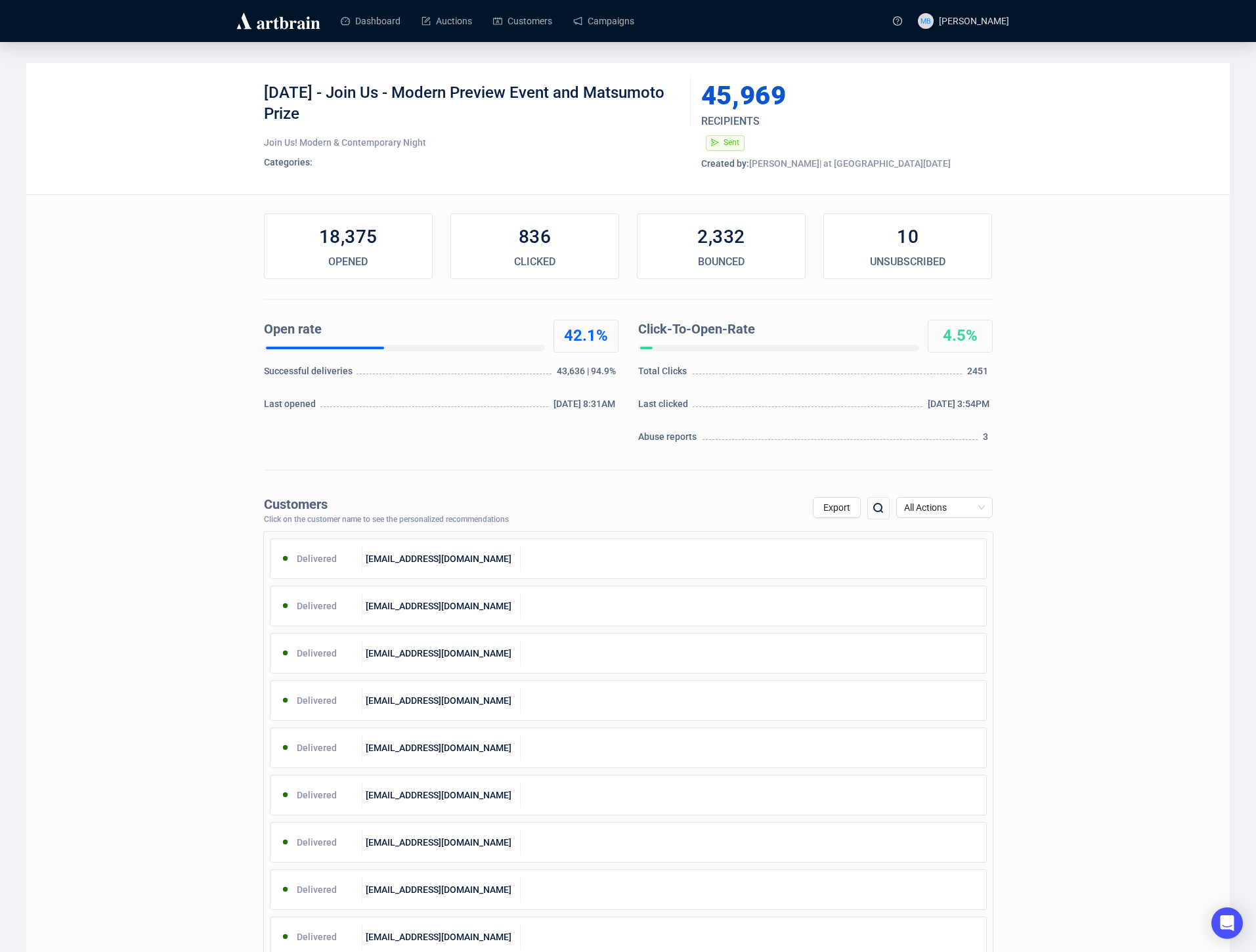
drag, startPoint x: 345, startPoint y: 93, endPoint x: 349, endPoint y: 115, distance: 22.4
click at [349, 111] on div "[DATE] - Join Us - Modern Preview Event and Matsumoto Prize" at bounding box center [473, 102] width 417 height 39
copy div "Join Us - Modern Preview Event and Matsumoto Prize"
